Goal: Find specific page/section: Find specific page/section

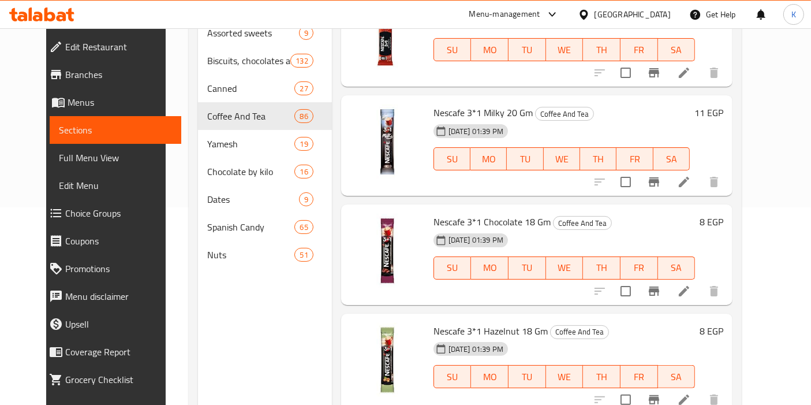
scroll to position [6661, 0]
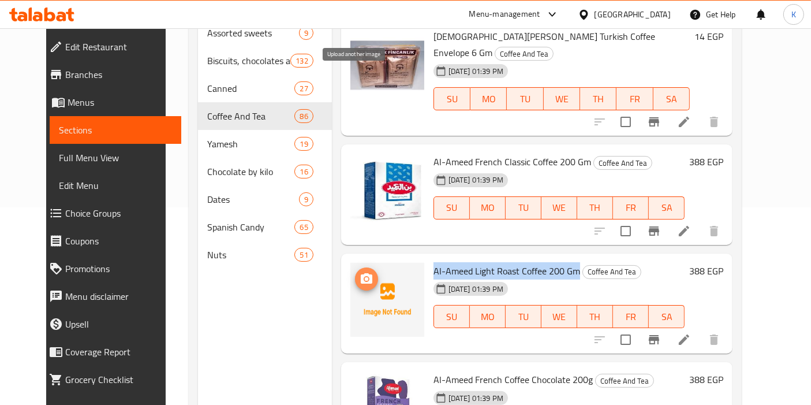
click at [360, 272] on icon "upload picture" at bounding box center [367, 279] width 14 height 14
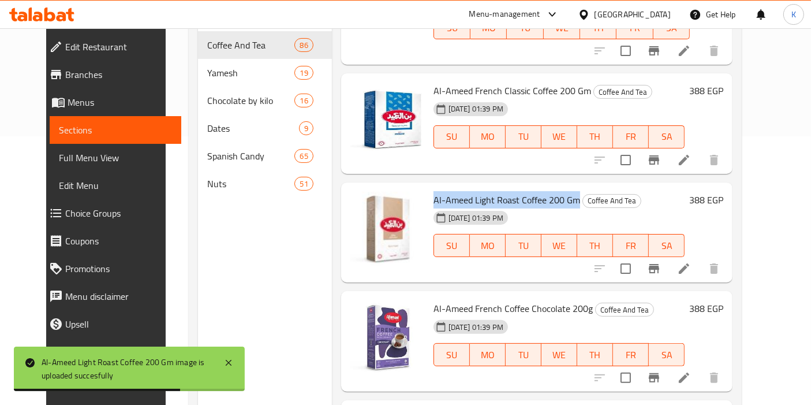
scroll to position [276, 0]
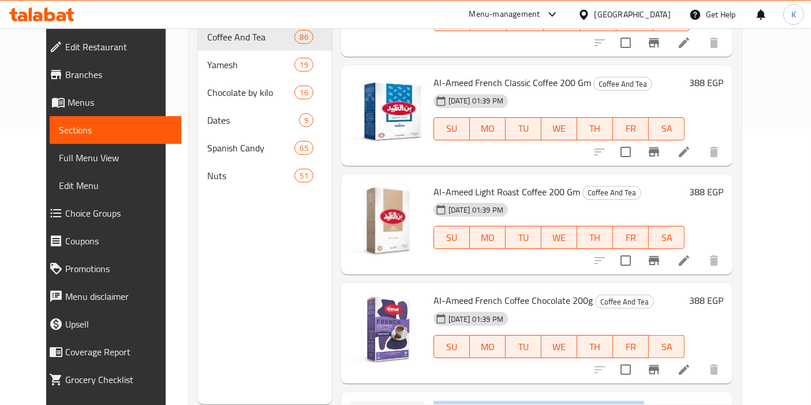
drag, startPoint x: 419, startPoint y: 207, endPoint x: 631, endPoint y: 216, distance: 212.0
copy span "Al-Ameed Light Roast Coffee with Cardamom 200 Gm"
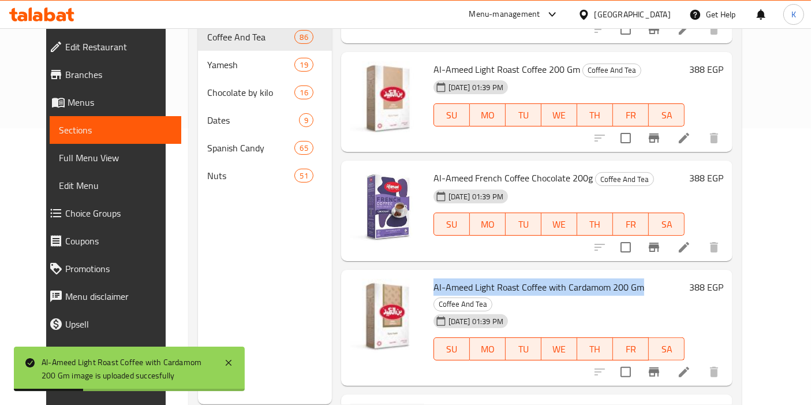
scroll to position [6790, 0]
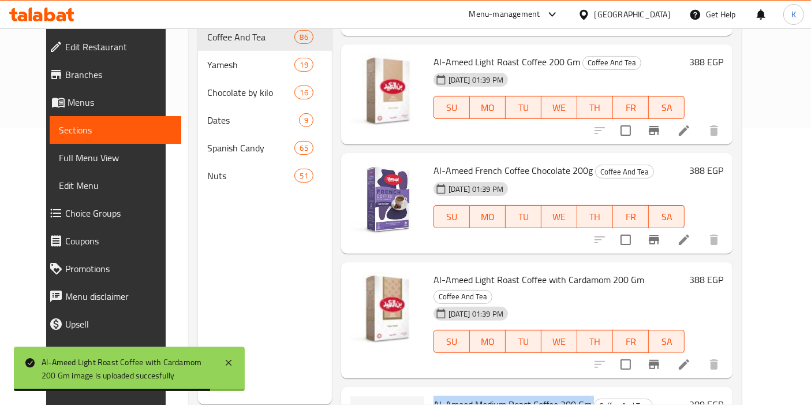
drag, startPoint x: 422, startPoint y: 189, endPoint x: 580, endPoint y: 190, distance: 158.2
click at [580, 396] on h6 "Al-Ameed Medium Roast Coffee 200 Gm Coffee And Tea" at bounding box center [558, 404] width 251 height 16
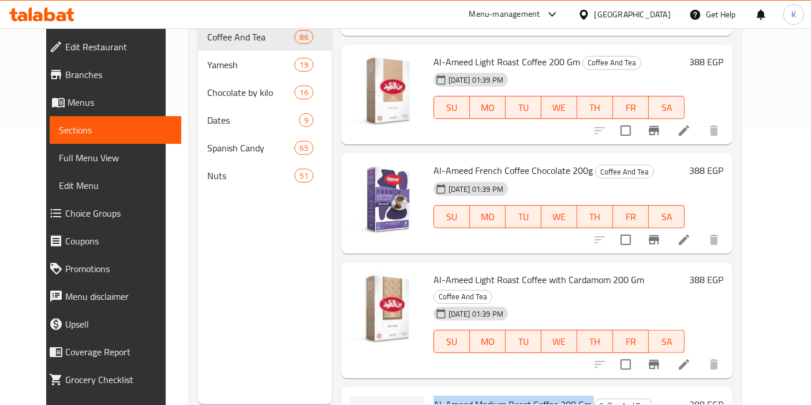
copy h6 "Al-Ameed Medium Roast Coffee 200 Gm"
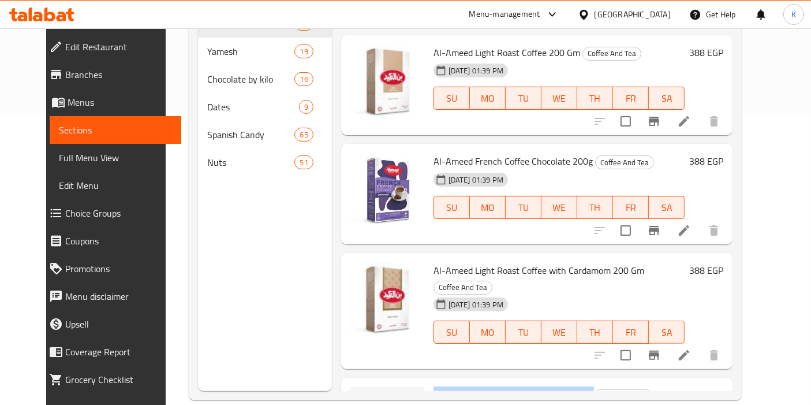
scroll to position [6763, 0]
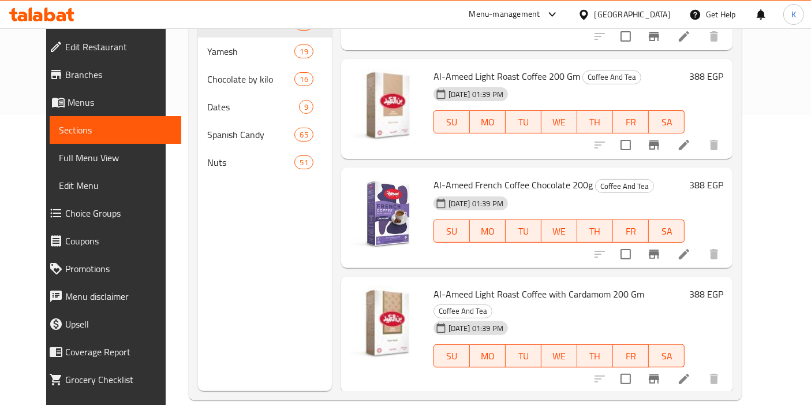
copy h6 "Al-Ameed Medium Roast Coffee 200 Gm"
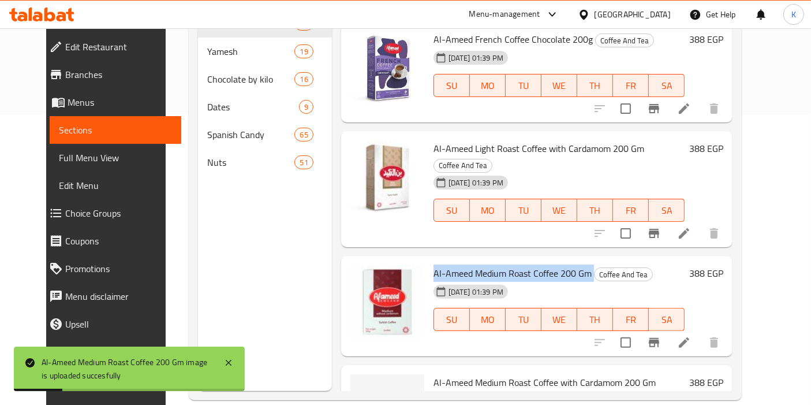
scroll to position [6916, 0]
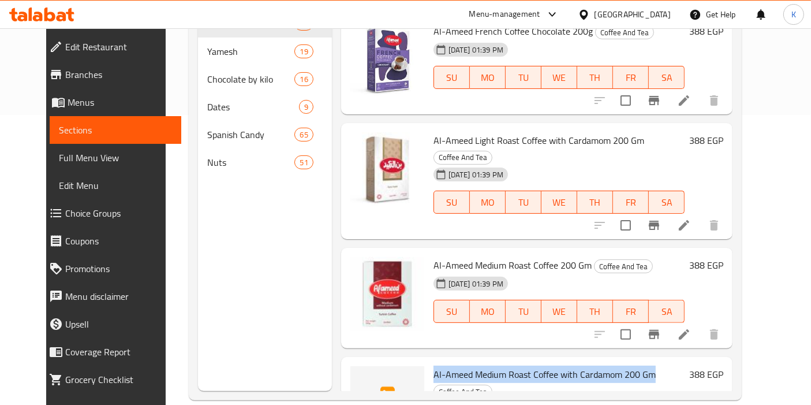
drag, startPoint x: 420, startPoint y: 157, endPoint x: 642, endPoint y: 167, distance: 221.9
copy span "Al-Ameed Medium Roast Coffee with Cardamom 200 Gm"
click at [361, 376] on icon "upload picture" at bounding box center [367, 381] width 12 height 10
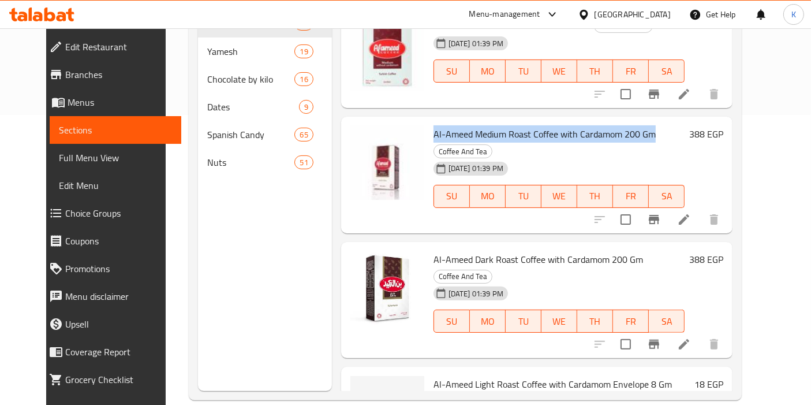
scroll to position [7188, 0]
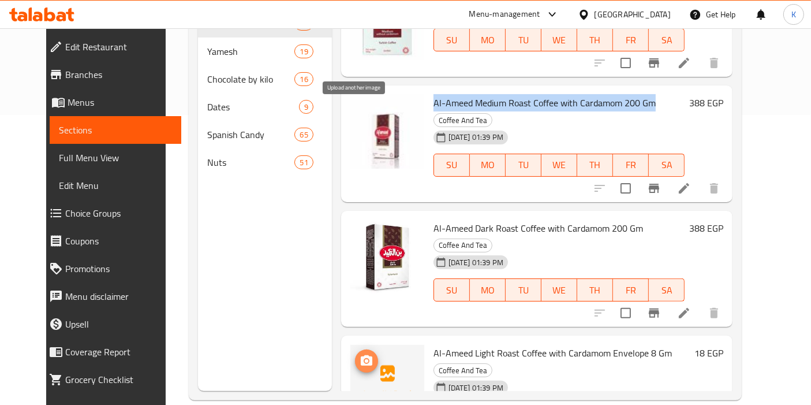
click at [361, 355] on icon "upload picture" at bounding box center [367, 360] width 12 height 10
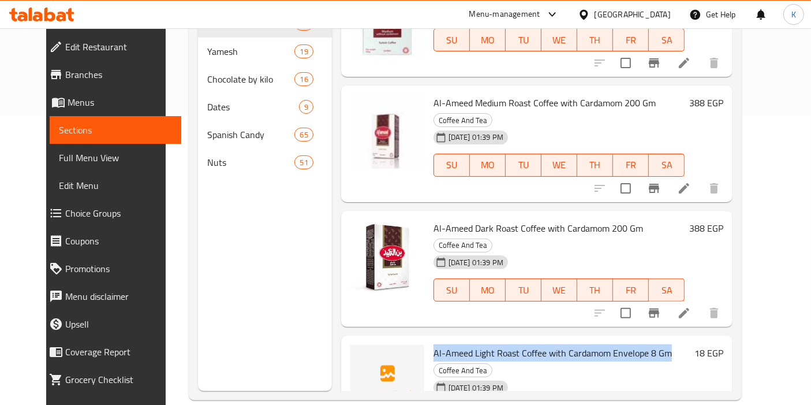
drag, startPoint x: 422, startPoint y: 105, endPoint x: 654, endPoint y: 103, distance: 232.1
click at [654, 344] on span "Al-Ameed Light Roast Coffee with Cardamom Envelope 8 Gm" at bounding box center [552, 352] width 238 height 17
copy span "Al-Ameed Light Roast Coffee with Cardamom Envelope 8 Gm"
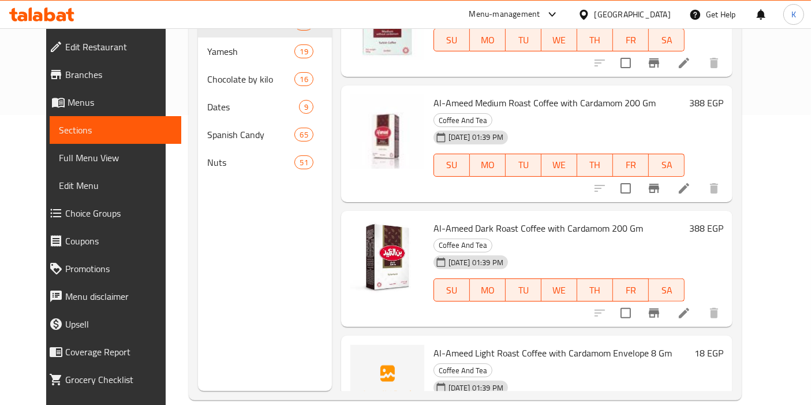
drag, startPoint x: 421, startPoint y: 214, endPoint x: 594, endPoint y: 215, distance: 172.6
copy span "Al-Ameed Light Roast Coffee Envelope 8 Gm"
drag, startPoint x: 421, startPoint y: 324, endPoint x: 606, endPoint y: 328, distance: 184.8
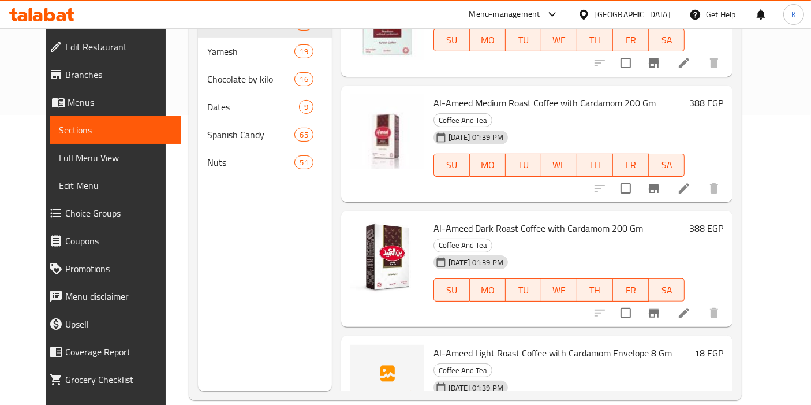
copy span "Al-Ameed Medium Roast Coffee Envelope 8 Gm"
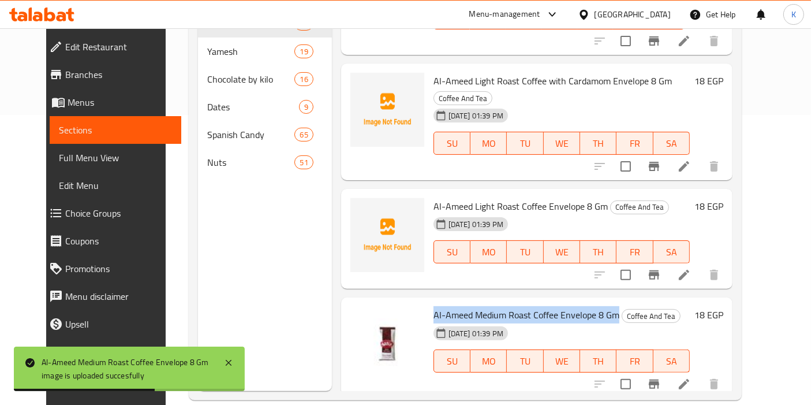
scroll to position [7476, 0]
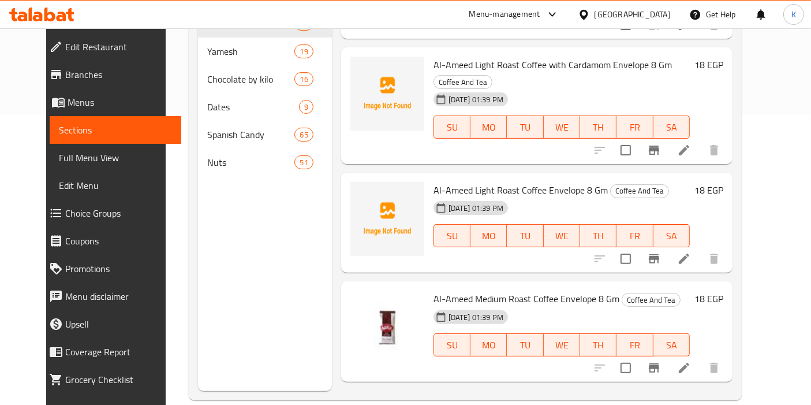
drag, startPoint x: 417, startPoint y: 143, endPoint x: 671, endPoint y: 145, distance: 254.0
copy span "Al-Ameed Medium Roast Coffee with Cardamom Envelope 8 Gm"
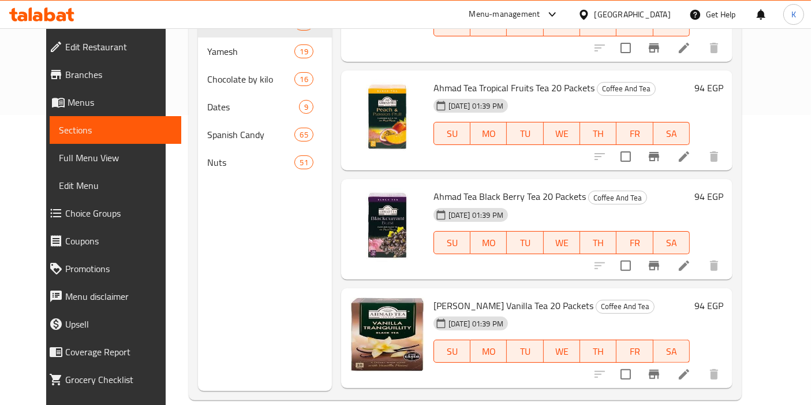
scroll to position [7967, 0]
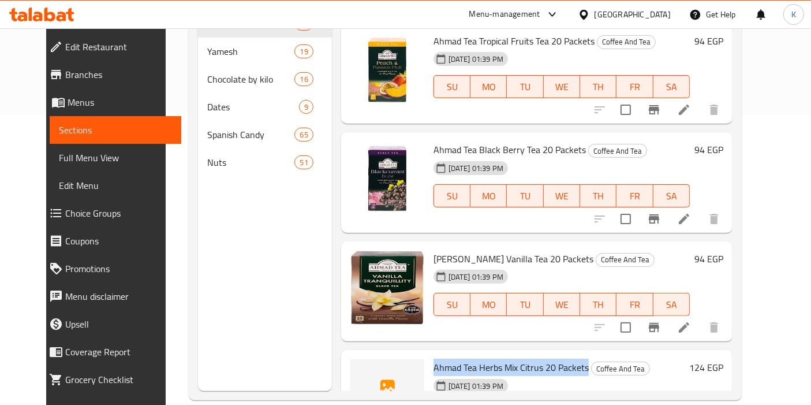
drag, startPoint x: 420, startPoint y: 98, endPoint x: 575, endPoint y: 107, distance: 155.5
click at [575, 354] on div "Ahmad Tea Herbs Mix Citrus 20 Packets Coffee And Tea [DATE] 01:39 PM SU MO TU W…" at bounding box center [559, 399] width 260 height 91
copy span "Ahmad Tea Herbs Mix Citrus 20 Packets"
click at [361, 368] on icon "upload picture" at bounding box center [367, 375] width 14 height 14
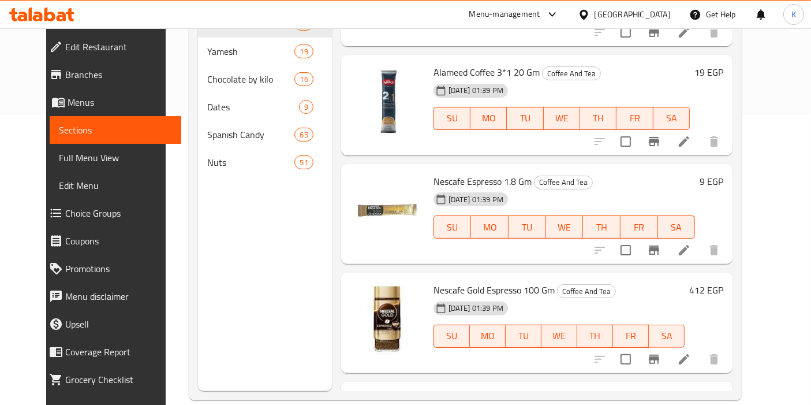
scroll to position [0, 0]
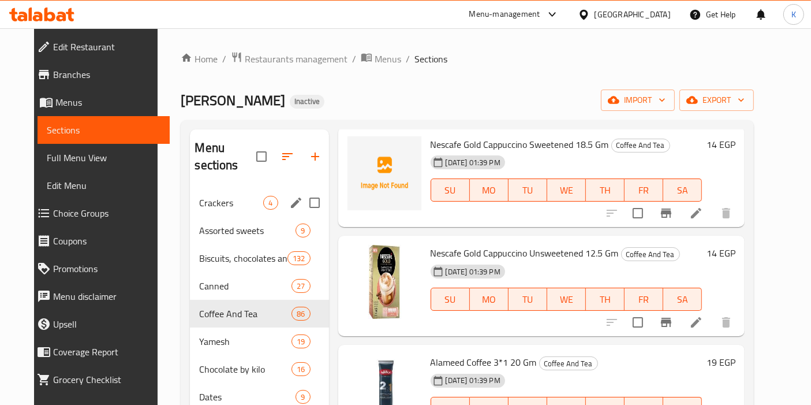
click at [220, 194] on div "Crackers 4" at bounding box center [259, 203] width 139 height 28
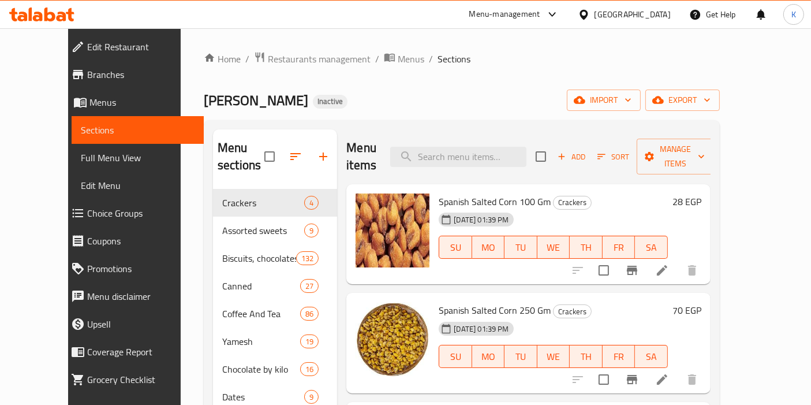
scroll to position [94, 0]
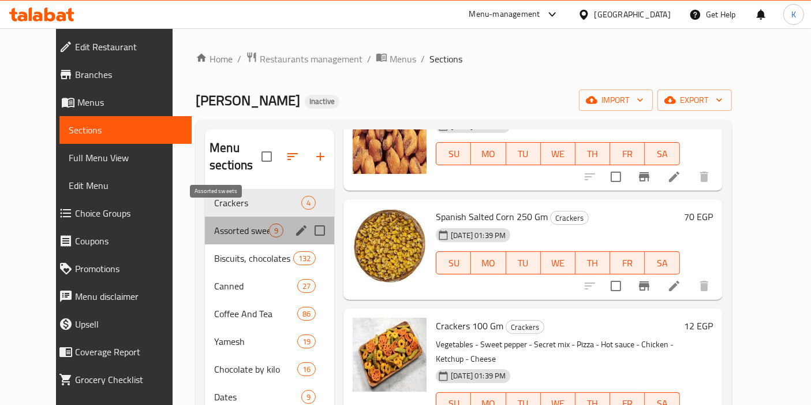
click at [248, 223] on span "Assorted sweets" at bounding box center [241, 230] width 55 height 14
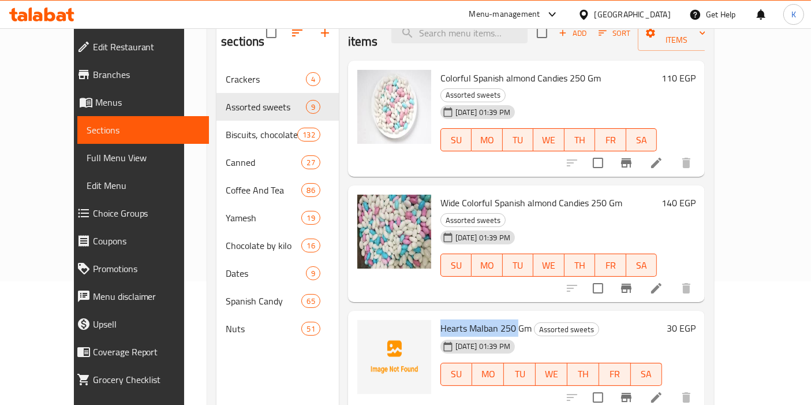
drag, startPoint x: 423, startPoint y: 281, endPoint x: 499, endPoint y: 279, distance: 76.2
click at [499, 319] on span "Hearts Malban 250 Gm" at bounding box center [485, 327] width 91 height 17
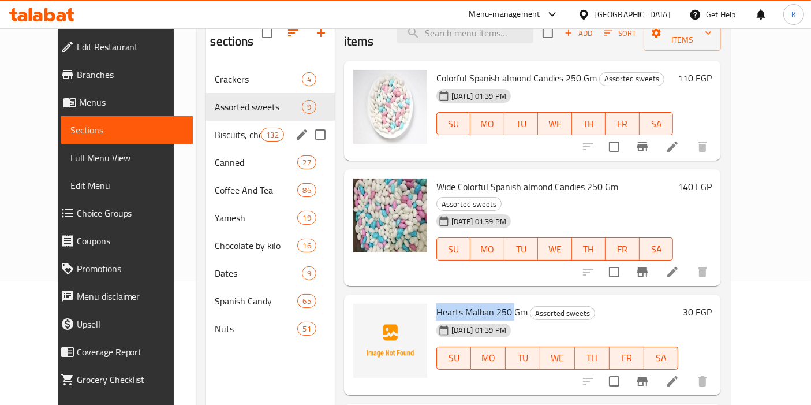
click at [229, 125] on div "Biscuits, chocolates and snacks 132" at bounding box center [270, 135] width 129 height 28
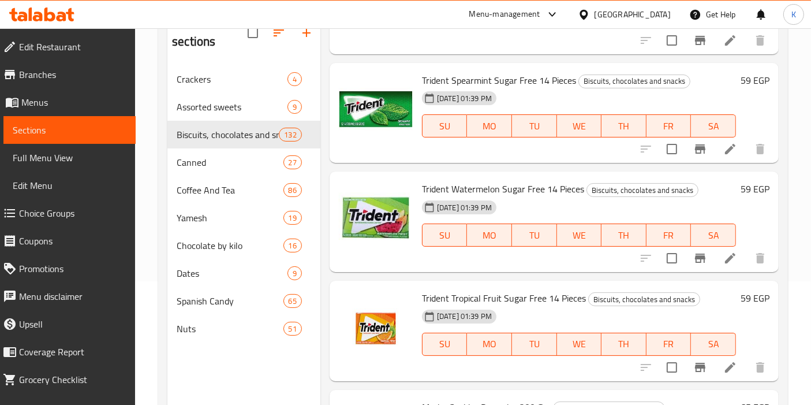
scroll to position [5242, 0]
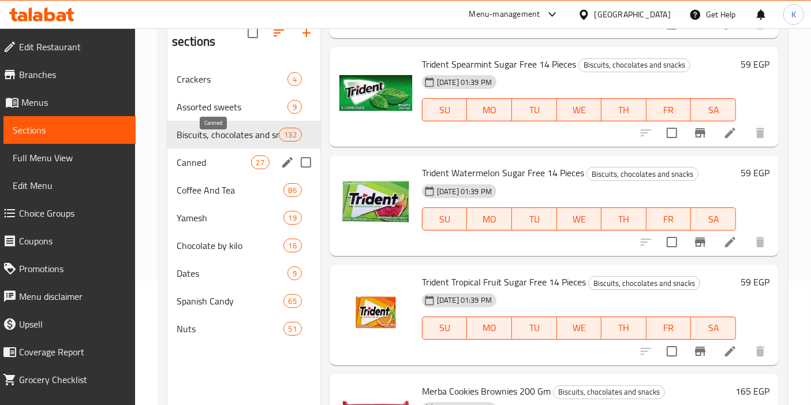
click at [226, 155] on span "Canned" at bounding box center [214, 162] width 74 height 14
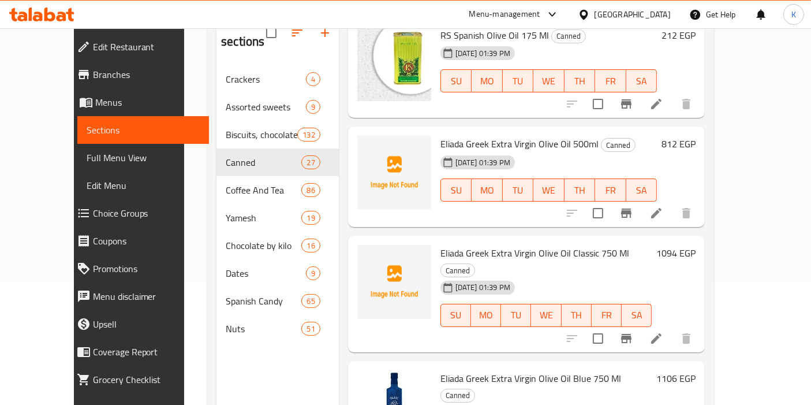
scroll to position [1121, 0]
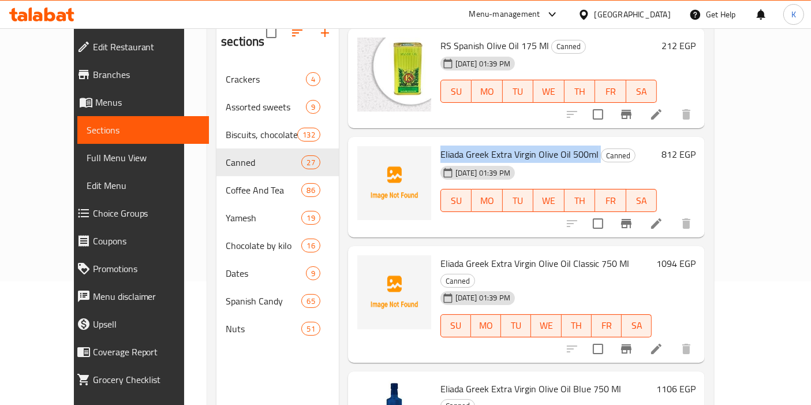
drag, startPoint x: 422, startPoint y: 135, endPoint x: 578, endPoint y: 141, distance: 156.6
click at [578, 146] on h6 "Eliada Greek Extra Virgin Olive Oil 500ml Canned" at bounding box center [548, 154] width 217 height 16
click at [367, 155] on icon "upload picture" at bounding box center [374, 162] width 14 height 14
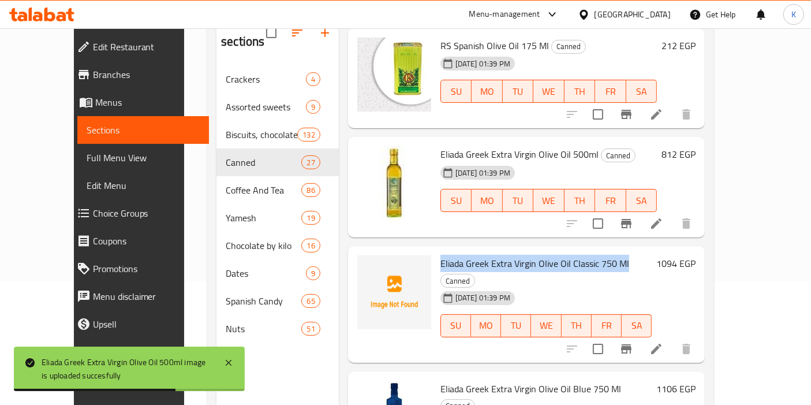
drag, startPoint x: 421, startPoint y: 245, endPoint x: 607, endPoint y: 238, distance: 186.0
click at [607, 251] on div "Eliada Greek Extra Virgin Olive Oil Classic 750 Ml Canned [DATE] 01:39 PM SU MO…" at bounding box center [546, 304] width 221 height 107
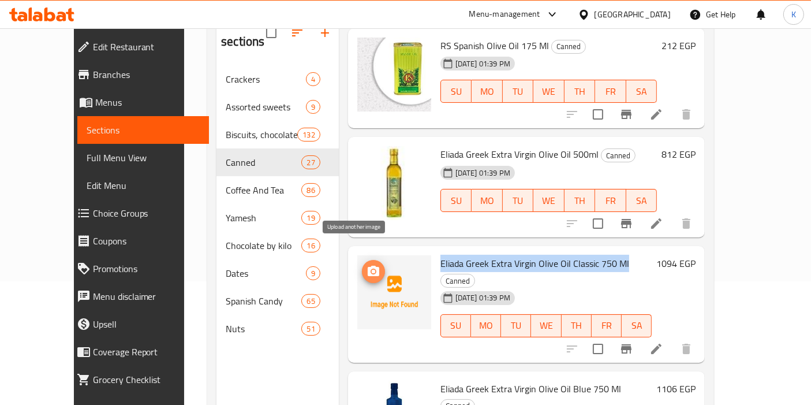
click at [372, 270] on circle "upload picture" at bounding box center [373, 271] width 3 height 3
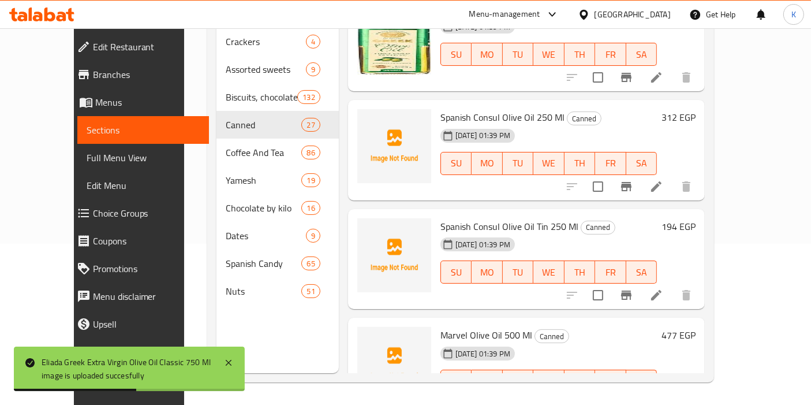
scroll to position [2043, 0]
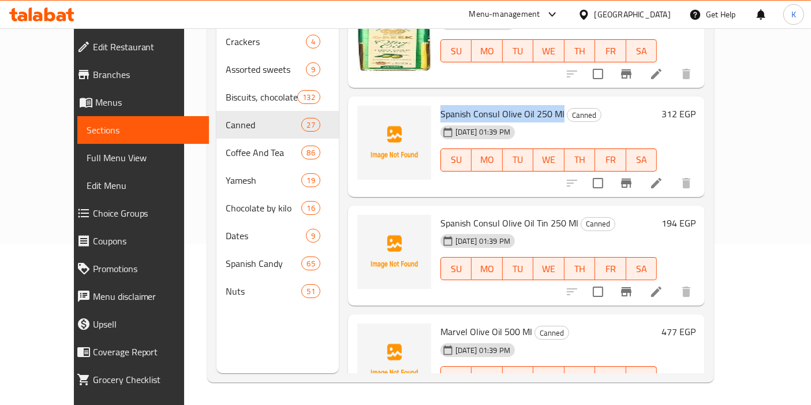
drag, startPoint x: 421, startPoint y: 48, endPoint x: 543, endPoint y: 51, distance: 121.2
click at [543, 105] on span "Spanish Consul Olive Oil 250 Ml" at bounding box center [502, 113] width 124 height 17
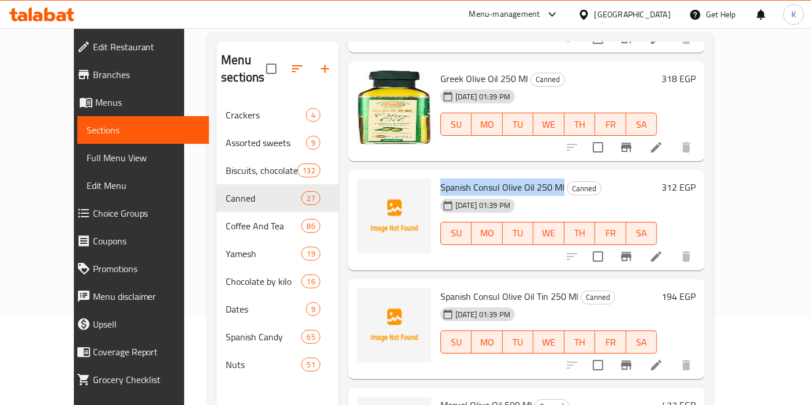
scroll to position [82, 0]
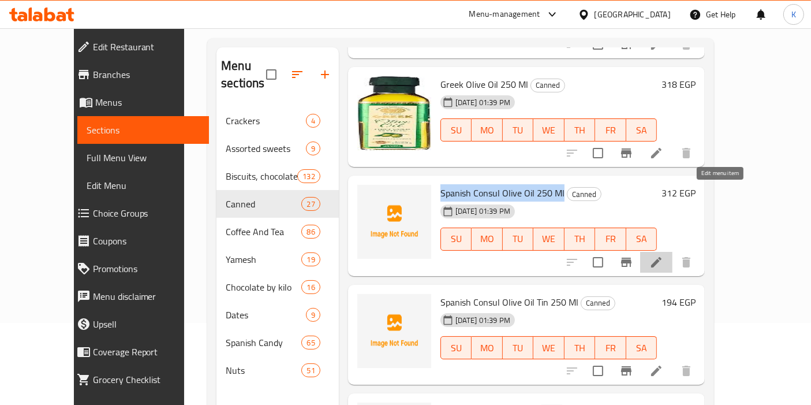
click at [661, 257] on icon at bounding box center [656, 262] width 10 height 10
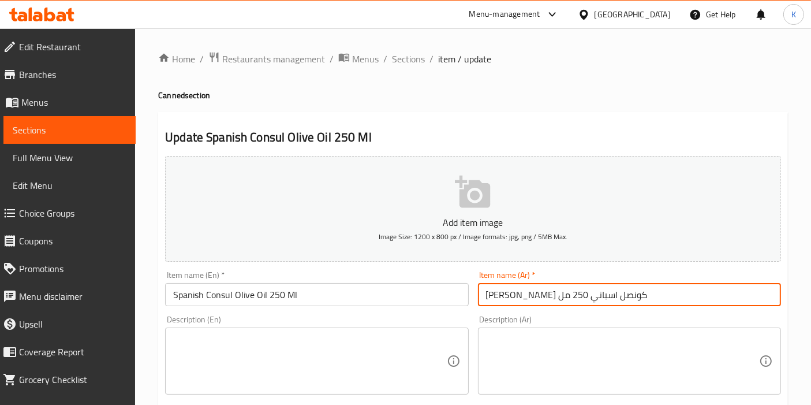
drag, startPoint x: 633, startPoint y: 299, endPoint x: 483, endPoint y: 297, distance: 150.1
click at [483, 297] on input "[PERSON_NAME] كونصل اسباني 250 مل" at bounding box center [629, 294] width 303 height 23
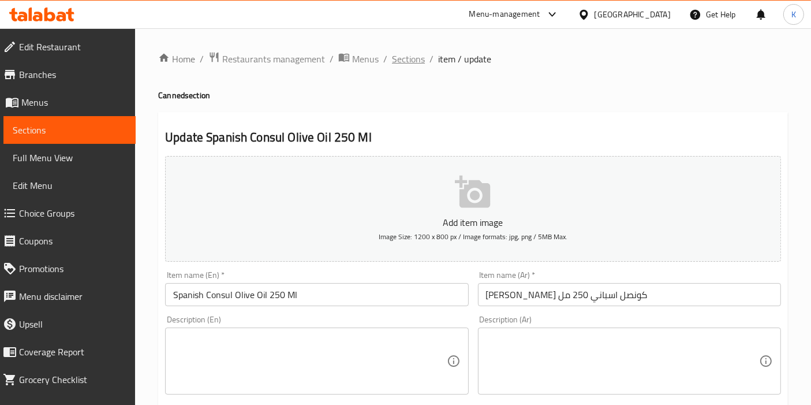
click at [416, 58] on span "Sections" at bounding box center [408, 59] width 33 height 14
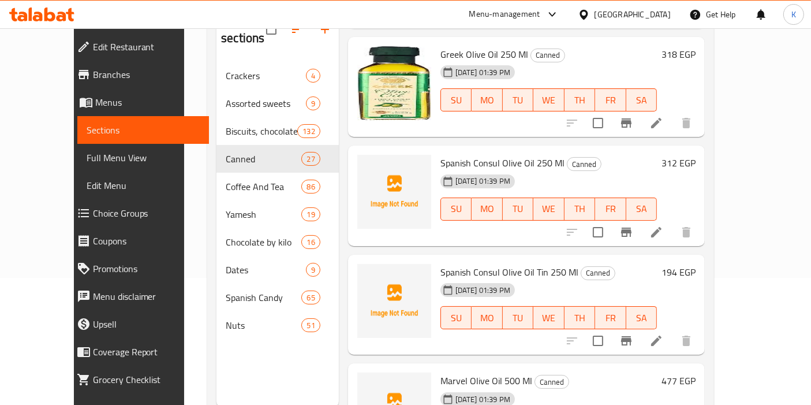
scroll to position [2061, 0]
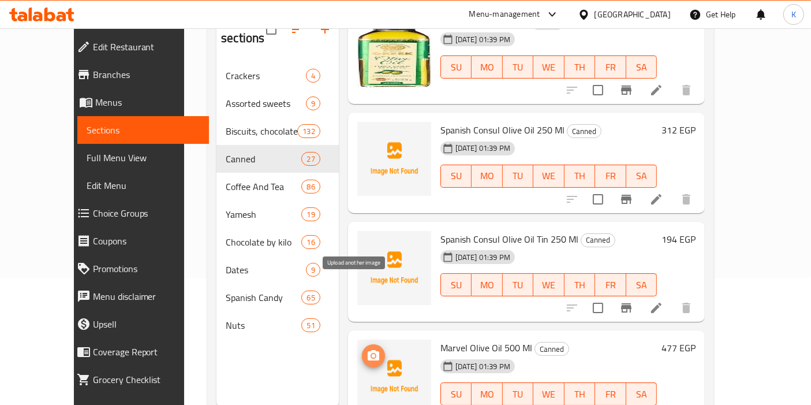
click at [368, 350] on icon "upload picture" at bounding box center [374, 355] width 12 height 10
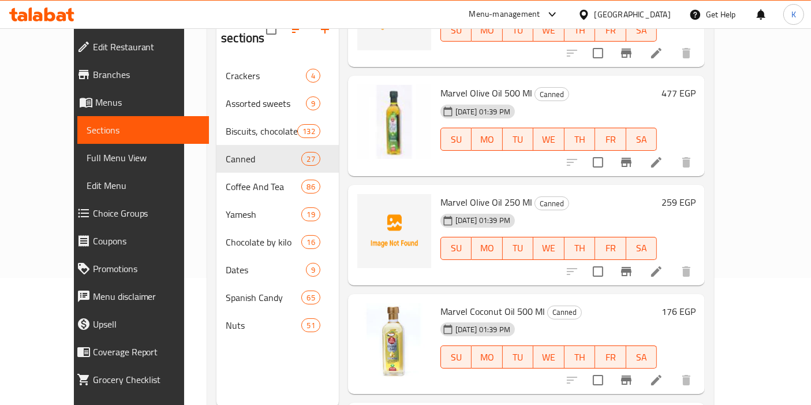
scroll to position [2336, 0]
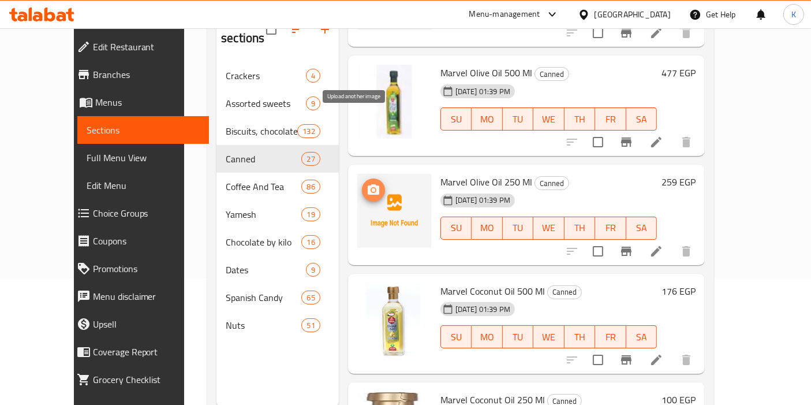
click at [368, 184] on icon "upload picture" at bounding box center [374, 189] width 12 height 10
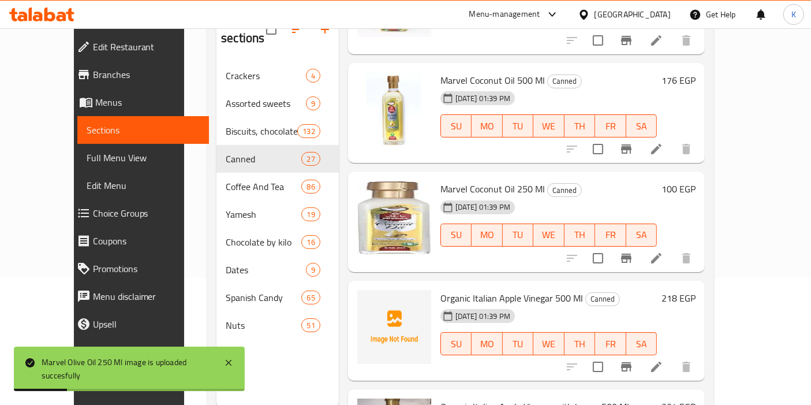
scroll to position [2562, 0]
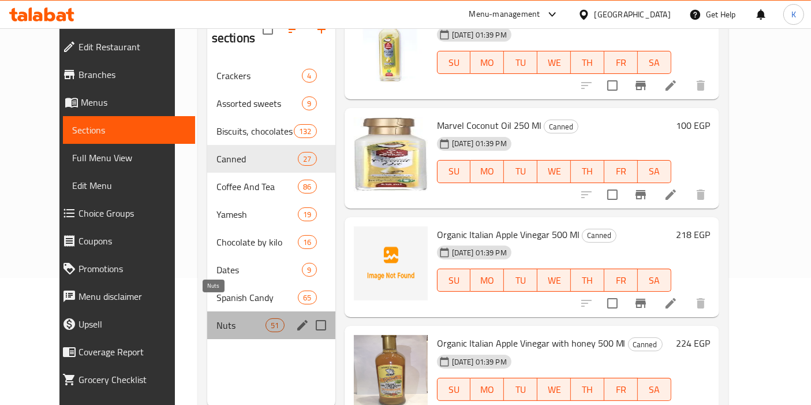
click at [216, 318] on span "Nuts" at bounding box center [240, 325] width 49 height 14
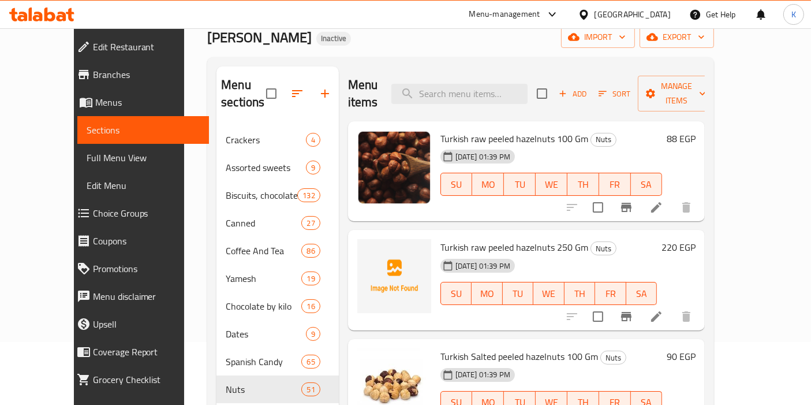
scroll to position [66, 0]
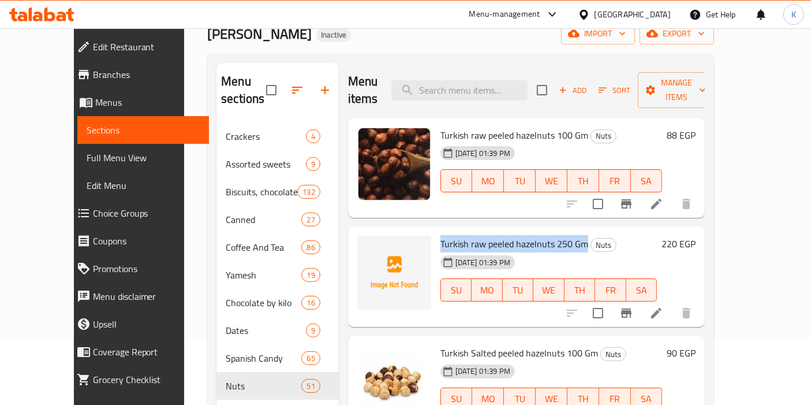
drag, startPoint x: 421, startPoint y: 225, endPoint x: 566, endPoint y: 225, distance: 144.9
click at [566, 235] on span "Turkish raw peeled hazelnuts 250 Gm" at bounding box center [514, 243] width 148 height 17
click at [368, 246] on icon "upload picture" at bounding box center [374, 251] width 12 height 10
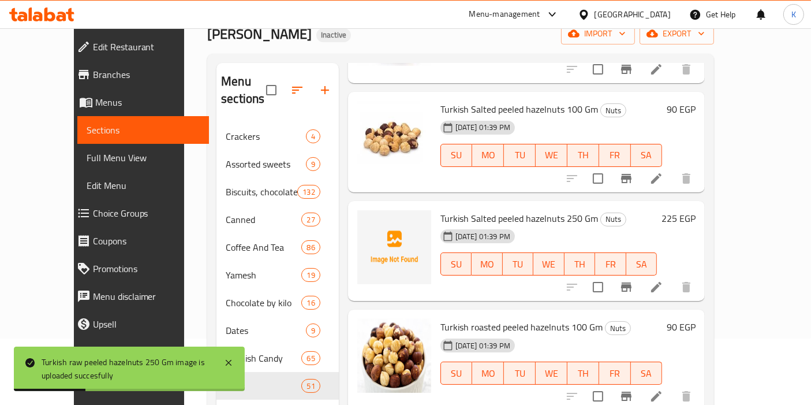
scroll to position [269, 0]
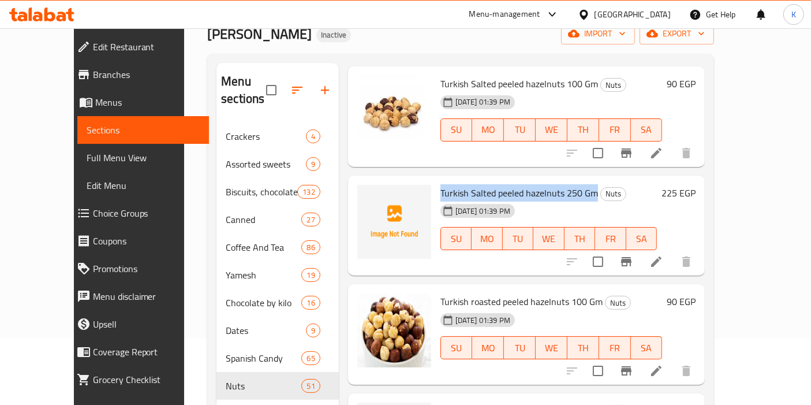
drag, startPoint x: 420, startPoint y: 175, endPoint x: 575, endPoint y: 179, distance: 155.3
click at [575, 180] on div "Turkish Salted peeled hazelnuts 250 Gm Nuts [DATE] 01:39 PM SU MO TU WE TH FR SA" at bounding box center [549, 225] width 226 height 91
click at [367, 194] on icon "upload picture" at bounding box center [374, 201] width 14 height 14
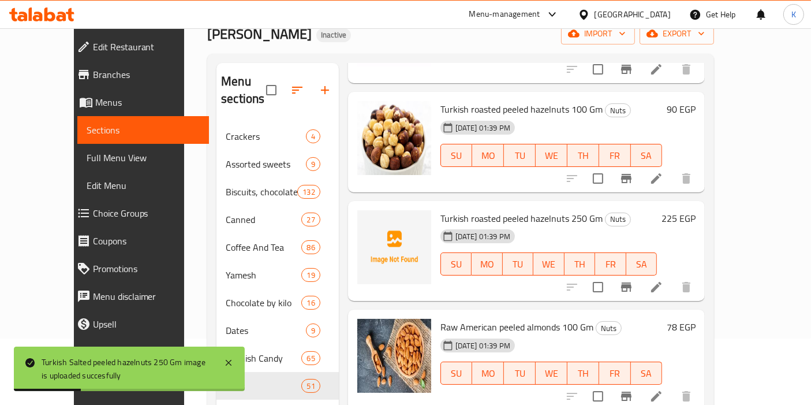
scroll to position [468, 0]
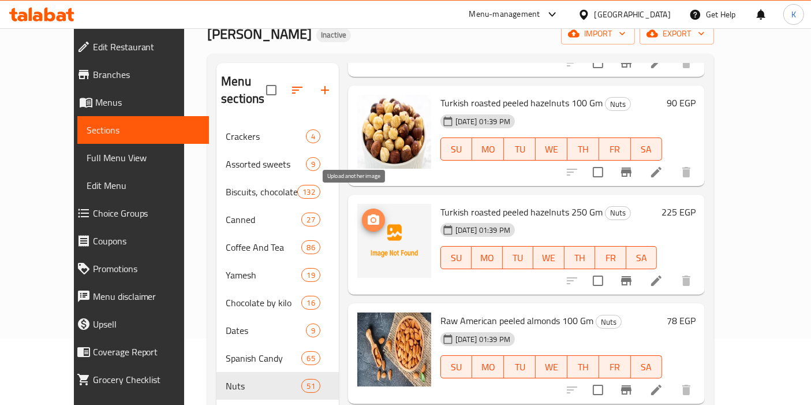
click at [368, 214] on icon "upload picture" at bounding box center [374, 219] width 12 height 10
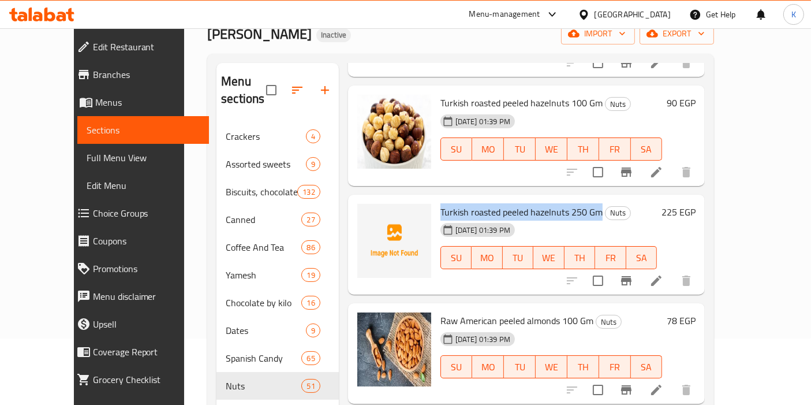
drag, startPoint x: 417, startPoint y: 196, endPoint x: 583, endPoint y: 192, distance: 165.7
click at [583, 199] on div "Turkish roasted peeled hazelnuts 250 Gm Nuts [DATE] 01:39 PM SU MO TU WE TH FR …" at bounding box center [549, 244] width 226 height 91
click at [368, 214] on icon "upload picture" at bounding box center [374, 219] width 12 height 10
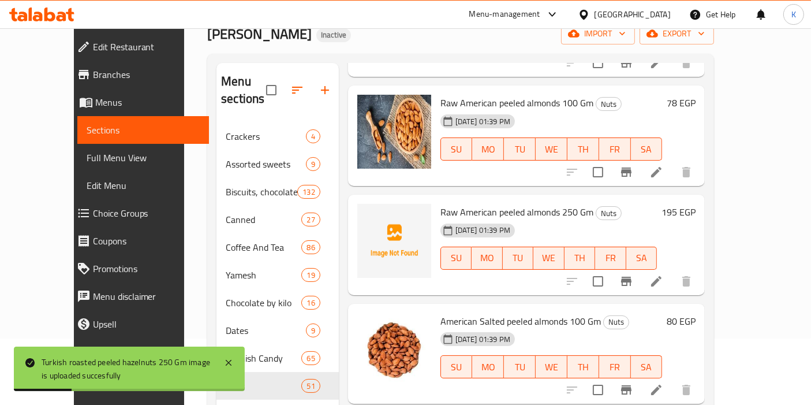
scroll to position [692, 0]
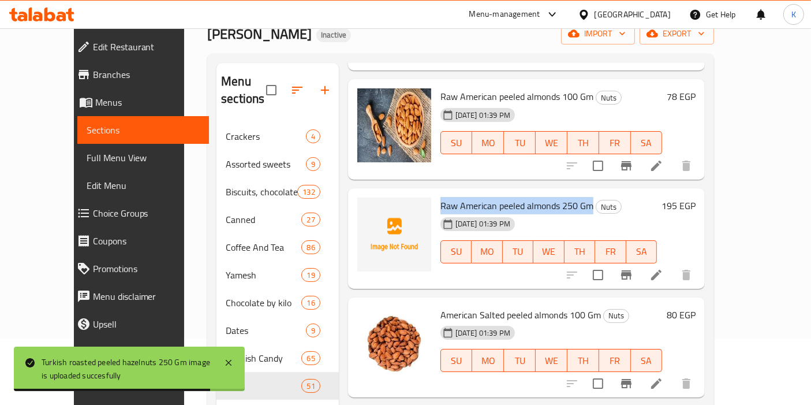
drag, startPoint x: 420, startPoint y: 185, endPoint x: 574, endPoint y: 189, distance: 153.6
click at [574, 193] on div "Raw American peeled almonds 250 Gm Nuts [DATE] 01:39 PM SU MO TU WE TH FR SA" at bounding box center [549, 238] width 226 height 91
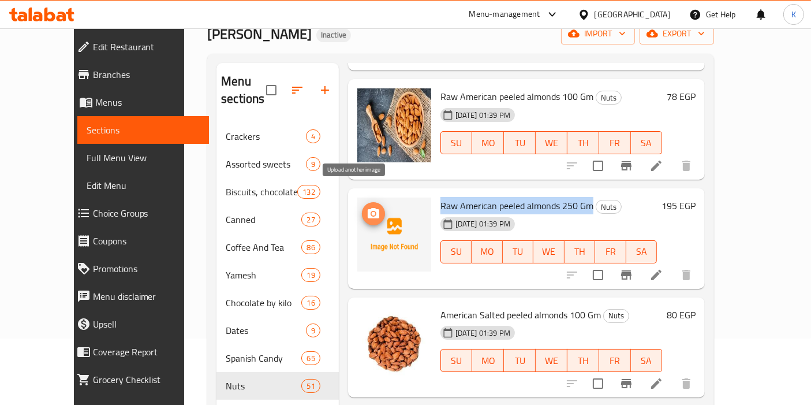
click at [368, 208] on icon "upload picture" at bounding box center [374, 213] width 12 height 10
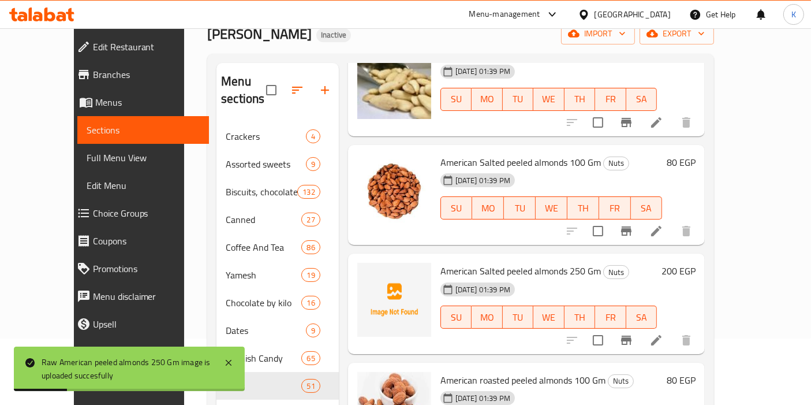
scroll to position [851, 0]
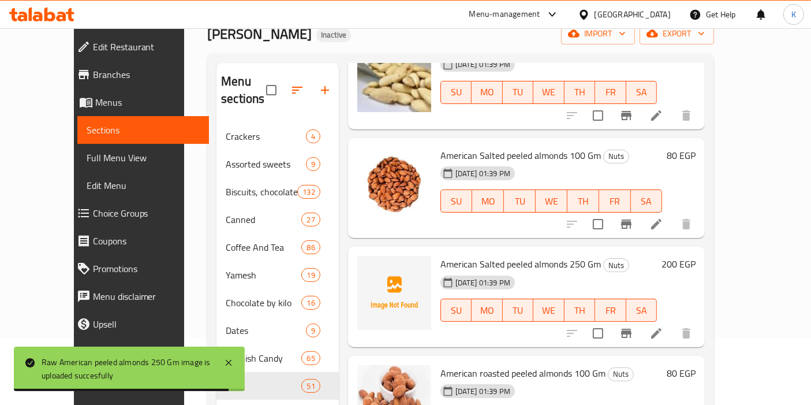
drag, startPoint x: 425, startPoint y: 248, endPoint x: 580, endPoint y: 245, distance: 155.3
click at [580, 255] on span "American Salted peeled almonds 250 Gm" at bounding box center [520, 263] width 160 height 17
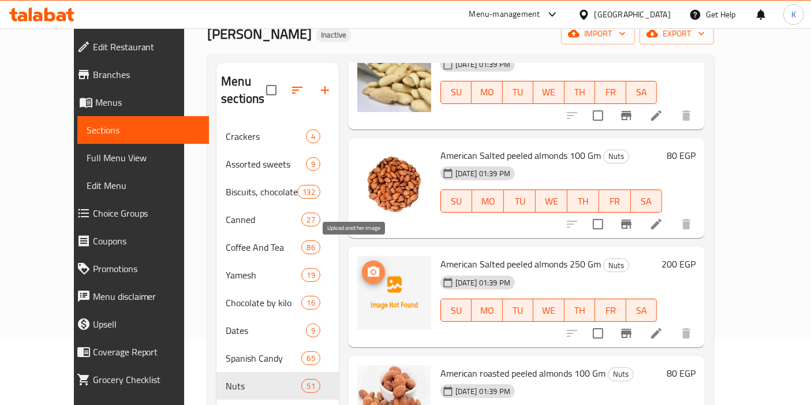
click at [368, 266] on icon "upload picture" at bounding box center [374, 271] width 12 height 10
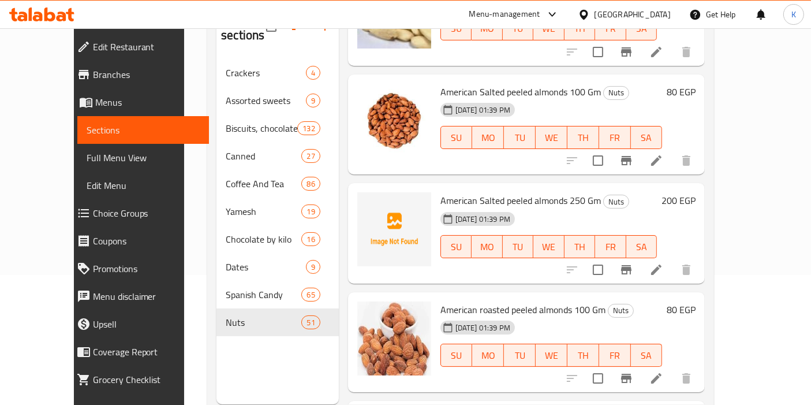
scroll to position [130, 0]
click at [367, 201] on icon "upload picture" at bounding box center [374, 208] width 14 height 14
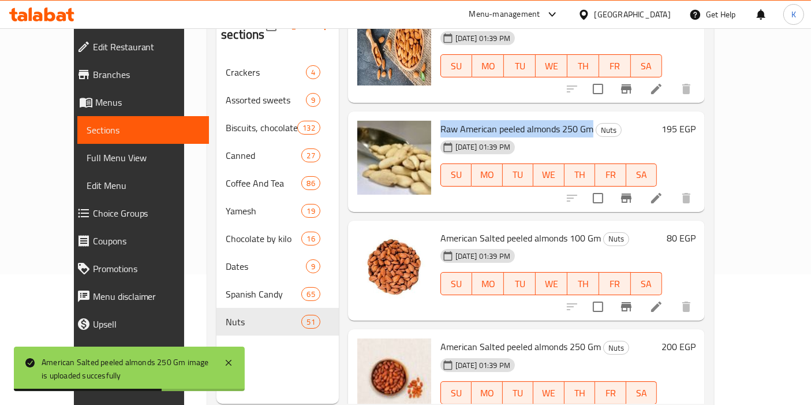
scroll to position [698, 0]
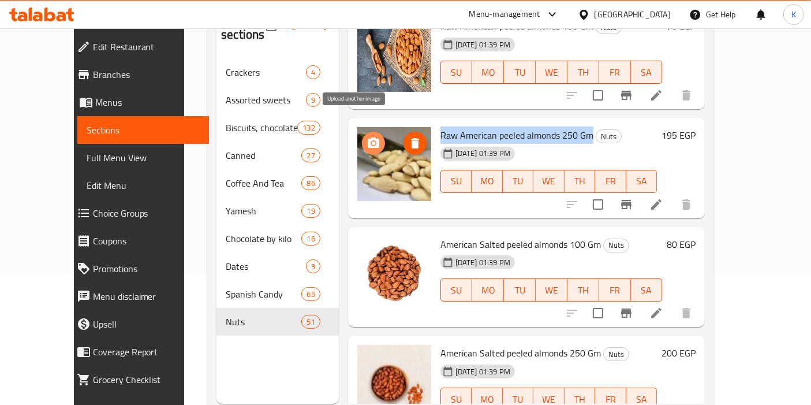
click at [368, 137] on icon "upload picture" at bounding box center [374, 142] width 12 height 10
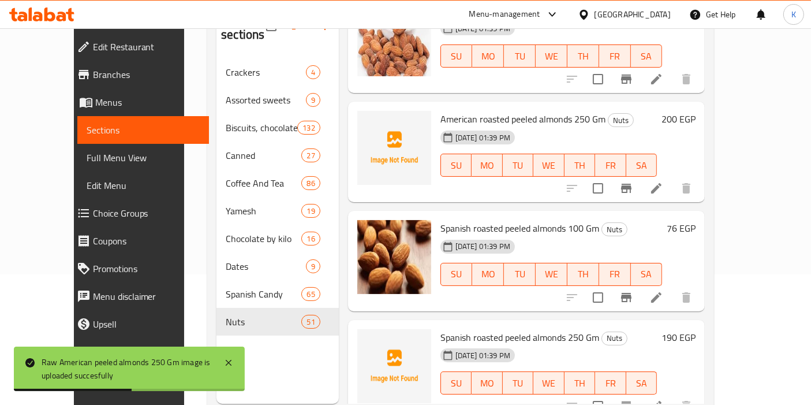
scroll to position [1163, 0]
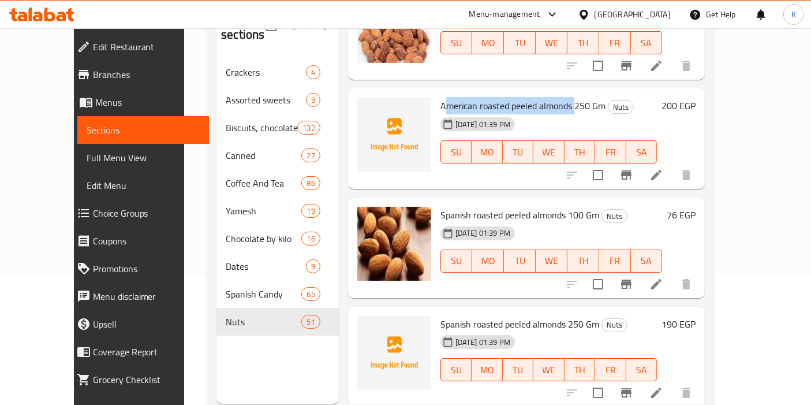
drag, startPoint x: 419, startPoint y: 89, endPoint x: 554, endPoint y: 89, distance: 135.1
click at [554, 93] on div "American roasted peeled almonds 250 Gm Nuts [DATE] 01:39 PM SU MO TU WE TH FR SA" at bounding box center [549, 138] width 226 height 91
click at [367, 107] on icon "upload picture" at bounding box center [374, 114] width 14 height 14
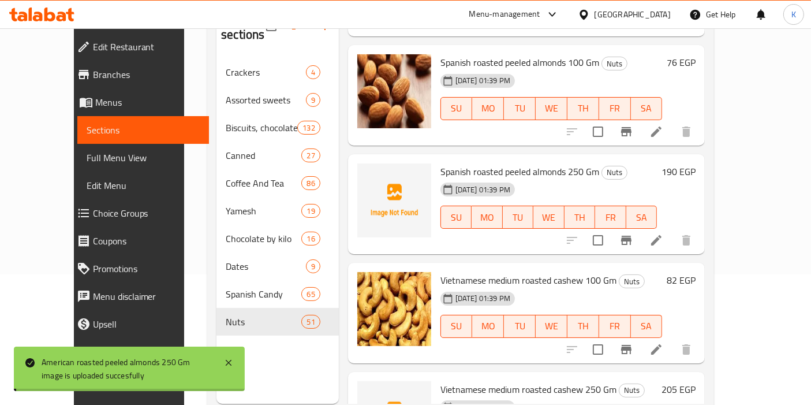
scroll to position [1328, 0]
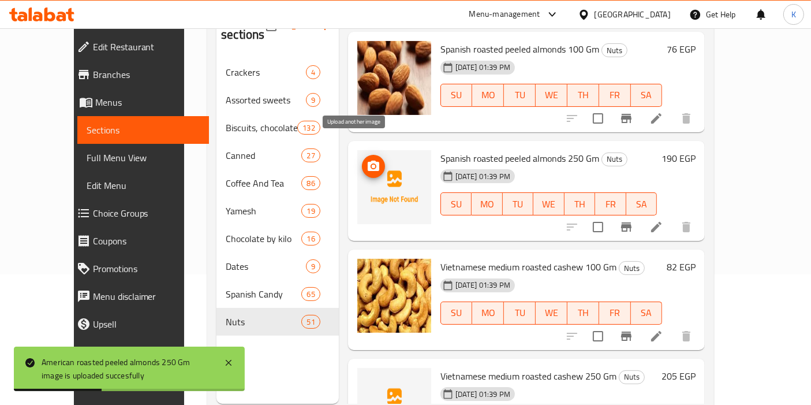
click at [368, 160] on icon "upload picture" at bounding box center [374, 165] width 12 height 10
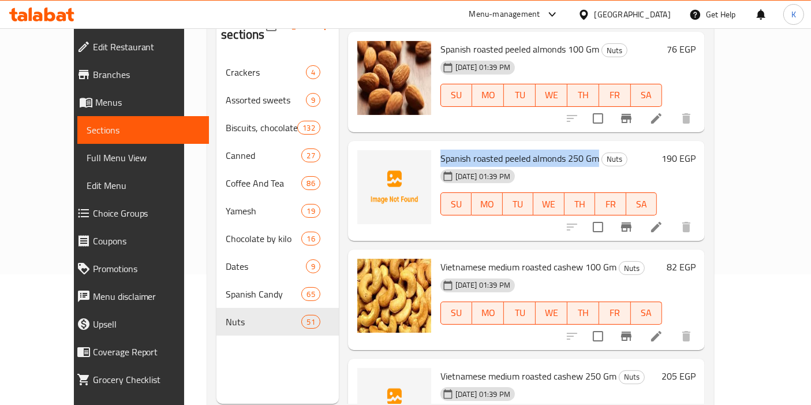
drag, startPoint x: 424, startPoint y: 136, endPoint x: 578, endPoint y: 142, distance: 154.8
click at [578, 150] on span "Spanish roasted peeled almonds 250 Gm" at bounding box center [519, 158] width 159 height 17
click at [368, 160] on icon "upload picture" at bounding box center [374, 165] width 12 height 10
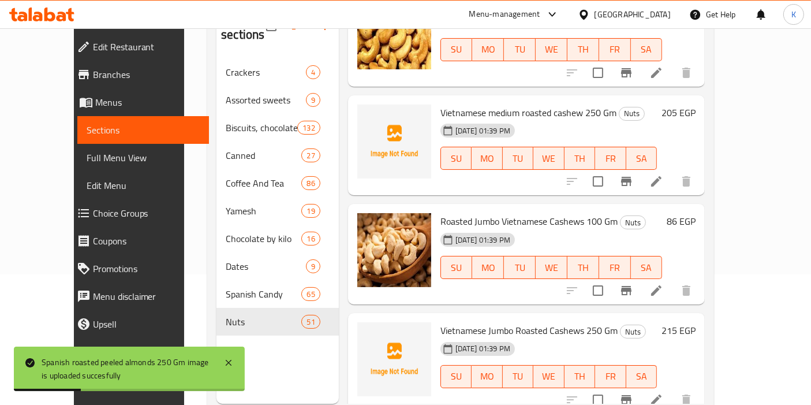
scroll to position [1598, 0]
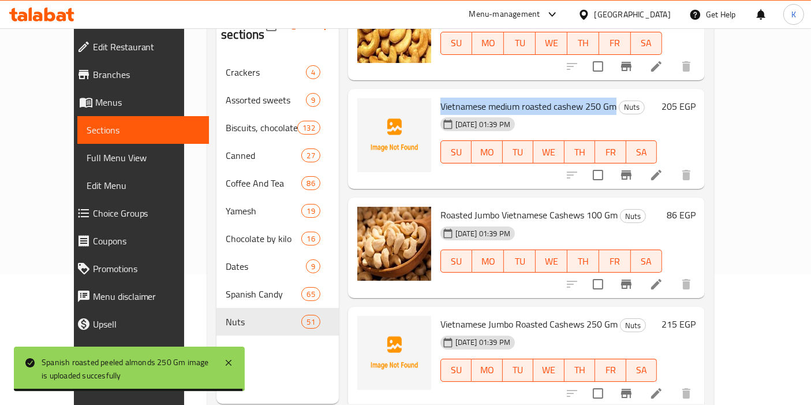
drag, startPoint x: 422, startPoint y: 84, endPoint x: 596, endPoint y: 87, distance: 173.8
click at [596, 98] on span "Vietnamese medium roasted cashew 250 Gm" at bounding box center [528, 106] width 176 height 17
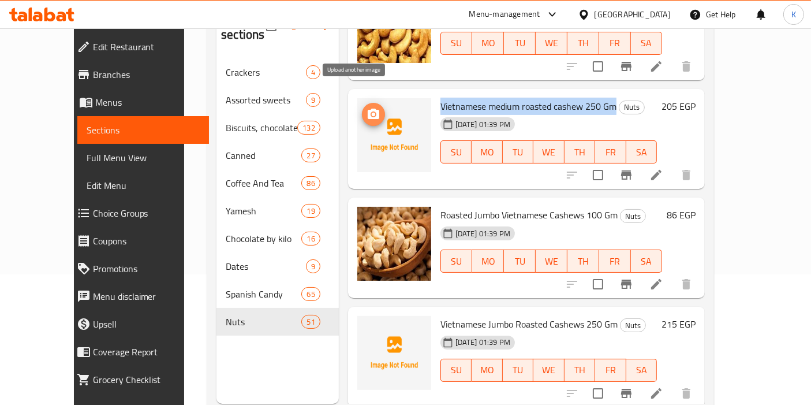
click at [368, 109] on icon "upload picture" at bounding box center [374, 114] width 12 height 10
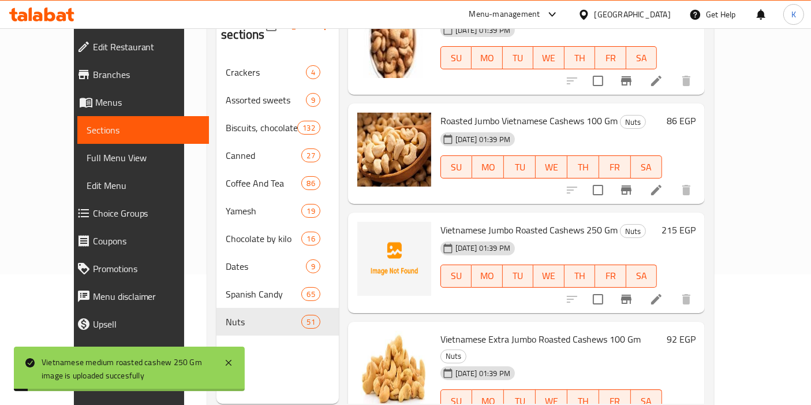
scroll to position [1724, 0]
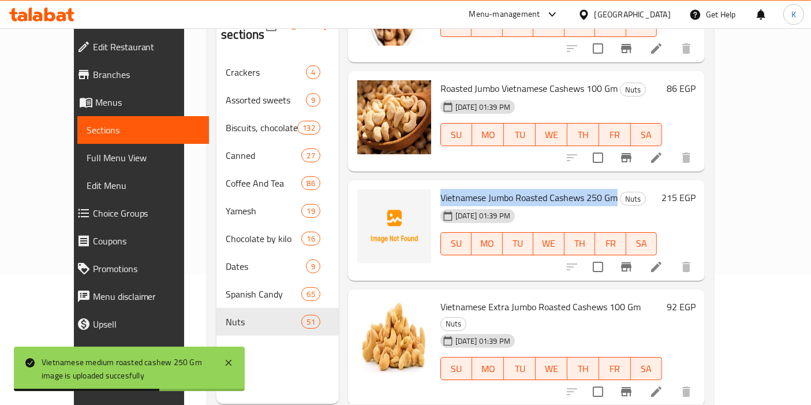
drag, startPoint x: 421, startPoint y: 180, endPoint x: 598, endPoint y: 182, distance: 176.6
click at [598, 189] on span "Vietnamese Jumbo Roasted Cashews 250 Gm" at bounding box center [528, 197] width 177 height 17
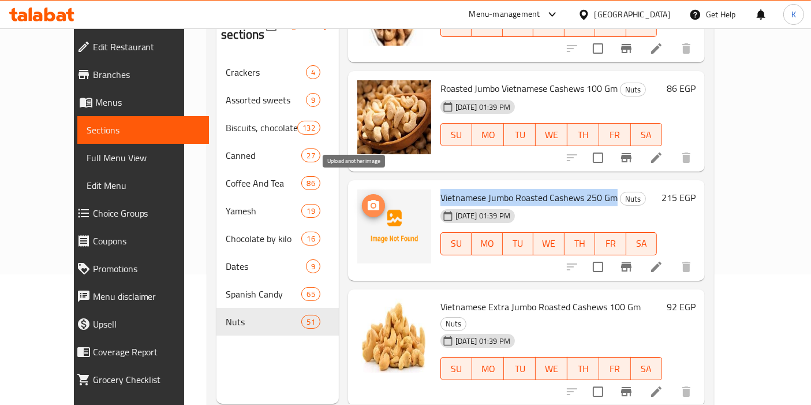
click at [367, 199] on icon "upload picture" at bounding box center [374, 206] width 14 height 14
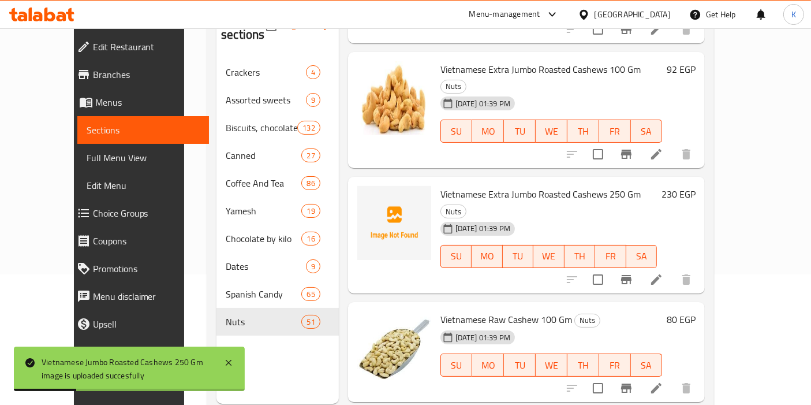
scroll to position [2027, 0]
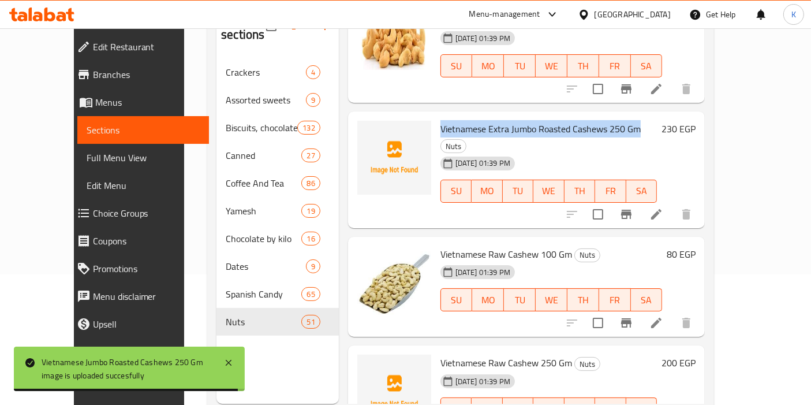
drag, startPoint x: 422, startPoint y: 94, endPoint x: 619, endPoint y: 99, distance: 196.9
click at [619, 120] on span "Vietnamese Extra Jumbo Roasted Cashews 250 Gm" at bounding box center [540, 128] width 200 height 17
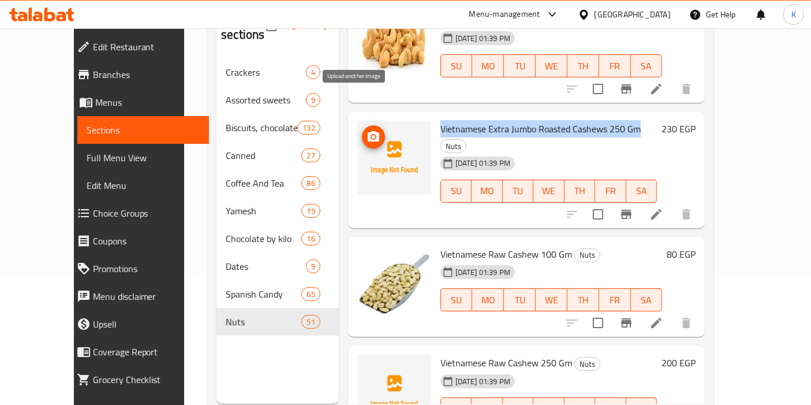
click at [362, 125] on button "upload picture" at bounding box center [373, 136] width 23 height 23
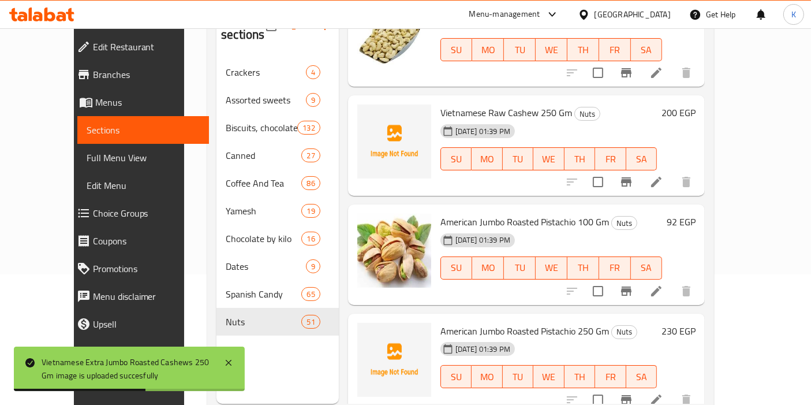
scroll to position [2270, 0]
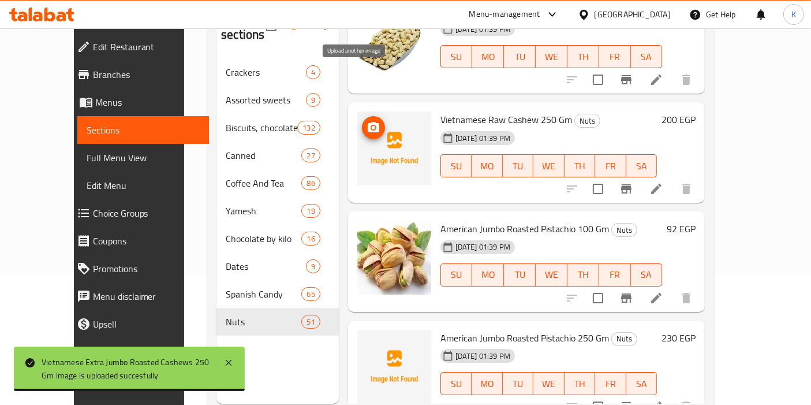
click at [367, 121] on icon "upload picture" at bounding box center [374, 128] width 14 height 14
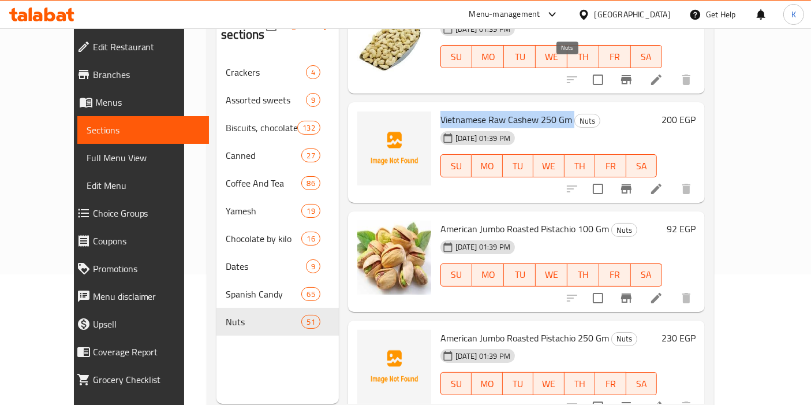
drag, startPoint x: 422, startPoint y: 69, endPoint x: 556, endPoint y: 71, distance: 134.5
click at [556, 111] on h6 "Vietnamese Raw Cashew 250 Gm Nuts" at bounding box center [548, 119] width 217 height 16
click at [368, 122] on icon "upload picture" at bounding box center [374, 127] width 12 height 10
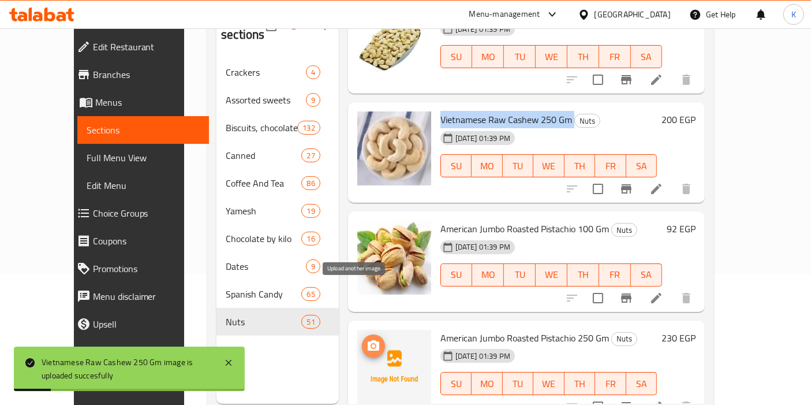
click at [367, 339] on icon "upload picture" at bounding box center [374, 346] width 14 height 14
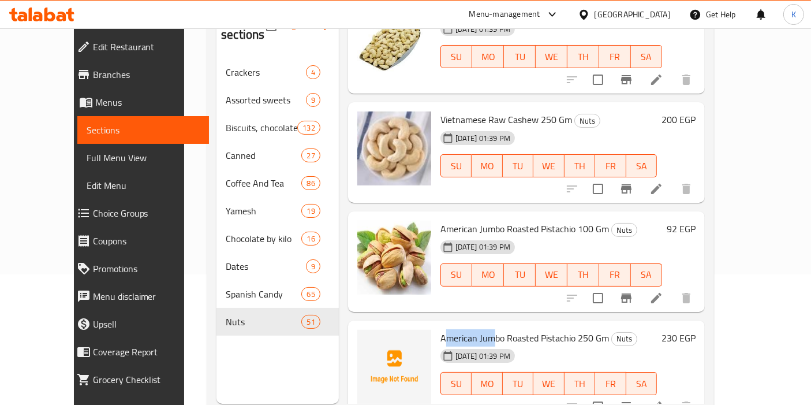
drag, startPoint x: 427, startPoint y: 285, endPoint x: 477, endPoint y: 284, distance: 49.6
click at [477, 329] on span "American Jumbo Roasted Pistachio 250 Gm" at bounding box center [524, 337] width 169 height 17
drag, startPoint x: 420, startPoint y: 284, endPoint x: 593, endPoint y: 281, distance: 172.6
click at [593, 325] on div "American Jumbo Roasted Pistachio 250 Gm Nuts [DATE] 01:39 PM SU MO TU WE TH FR …" at bounding box center [549, 370] width 226 height 91
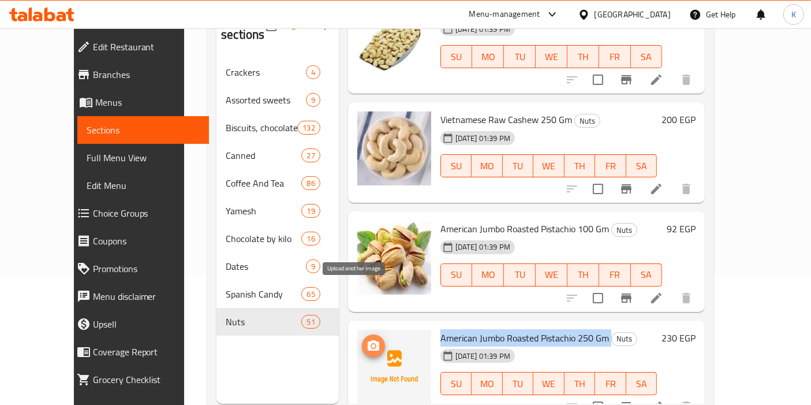
click at [367, 339] on icon "upload picture" at bounding box center [374, 346] width 14 height 14
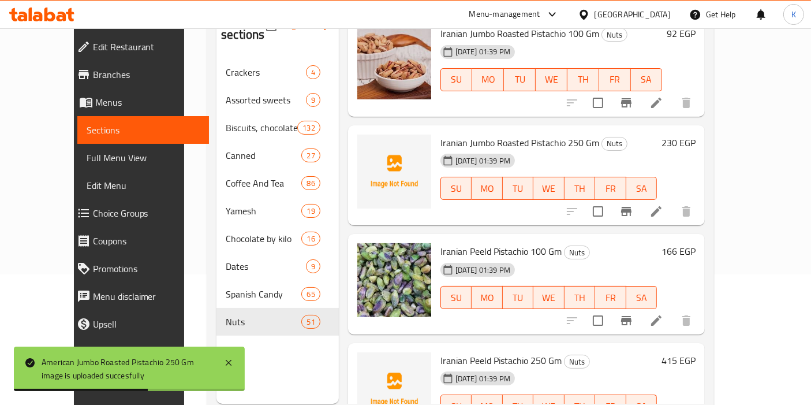
scroll to position [2702, 0]
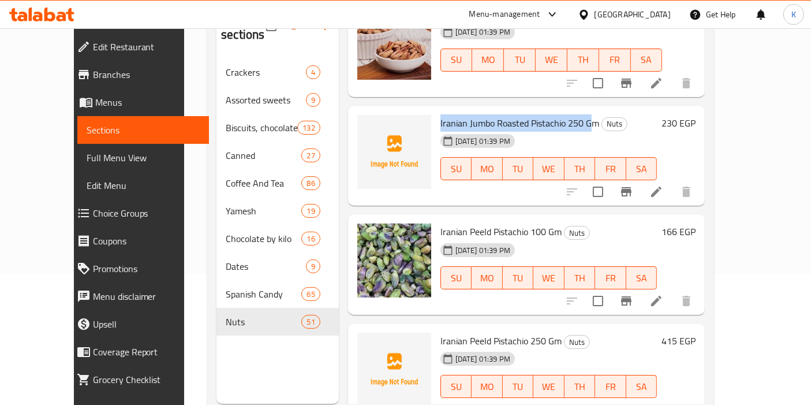
drag, startPoint x: 422, startPoint y: 73, endPoint x: 575, endPoint y: 74, distance: 153.5
click at [575, 114] on span "Iranian Jumbo Roasted Pistachio 250 Gm" at bounding box center [519, 122] width 159 height 17
click at [368, 125] on icon "upload picture" at bounding box center [374, 130] width 12 height 10
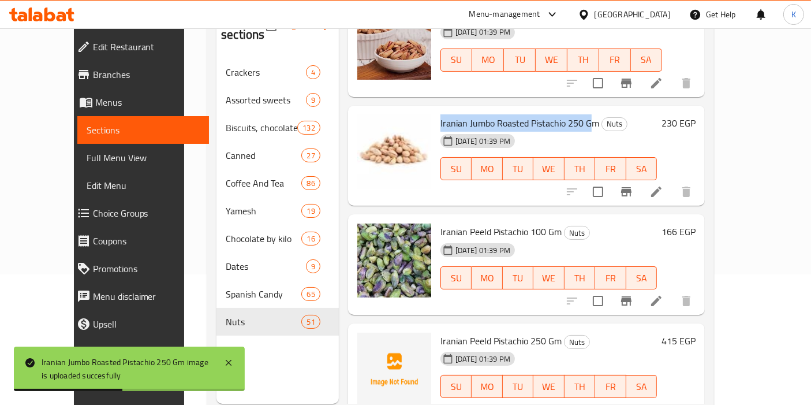
drag, startPoint x: 420, startPoint y: 288, endPoint x: 542, endPoint y: 295, distance: 122.0
click at [542, 328] on div "Iranian Peeld Pistachio 250 Gm Nuts [DATE] 01:39 PM SU MO TU WE TH FR SA" at bounding box center [549, 373] width 226 height 91
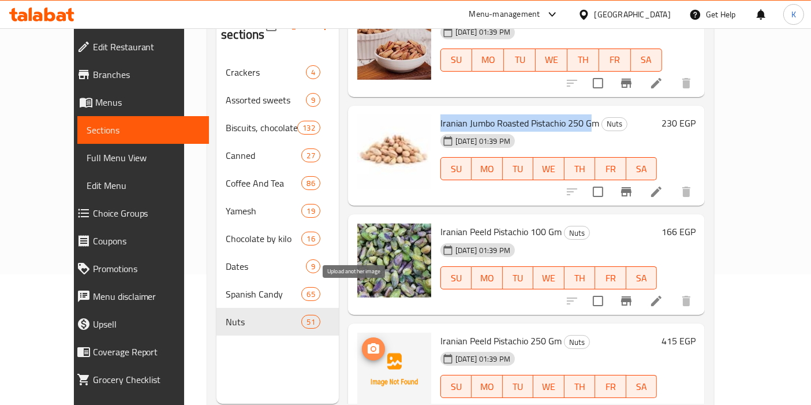
click at [368, 343] on icon "upload picture" at bounding box center [374, 348] width 12 height 10
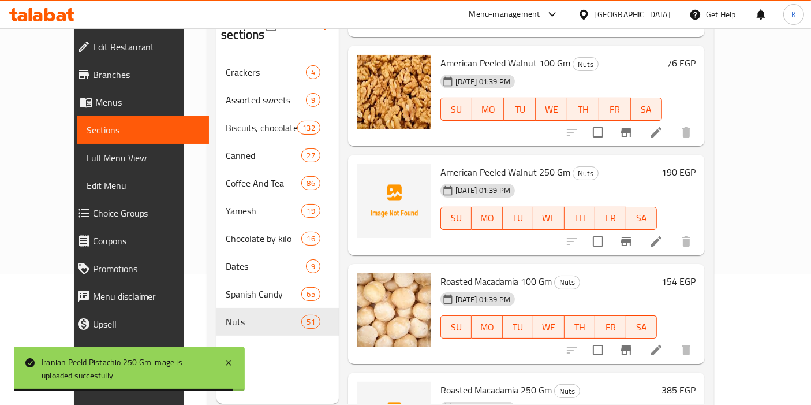
scroll to position [3114, 0]
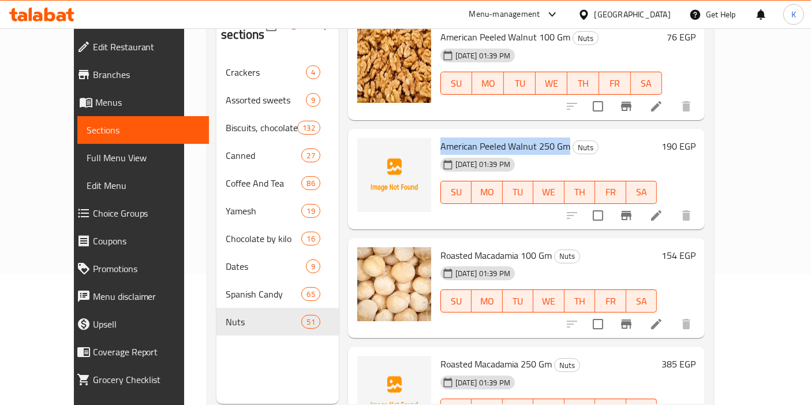
drag, startPoint x: 419, startPoint y: 93, endPoint x: 548, endPoint y: 94, distance: 128.7
click at [548, 133] on div "American Peeled Walnut 250 Gm Nuts [DATE] 01:39 PM SU MO TU WE TH FR SA" at bounding box center [549, 178] width 226 height 91
click at [368, 148] on icon "upload picture" at bounding box center [374, 153] width 12 height 10
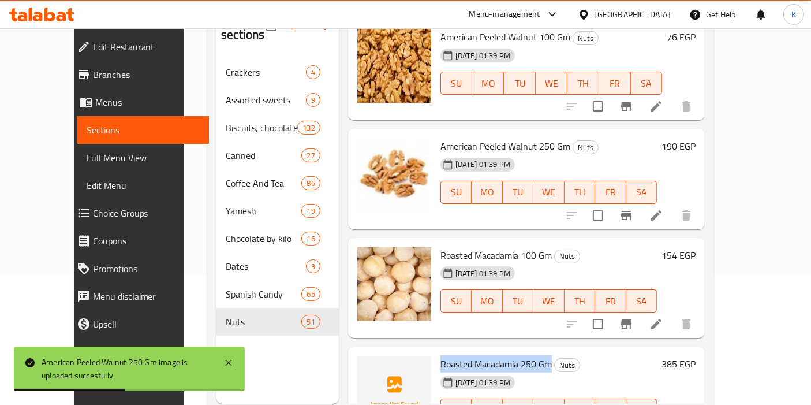
drag, startPoint x: 420, startPoint y: 310, endPoint x: 532, endPoint y: 313, distance: 111.5
click at [532, 351] on div "Roasted Macadamia 250 Gm Nuts [DATE] 01:39 PM SU MO TU WE TH FR SA" at bounding box center [549, 396] width 226 height 91
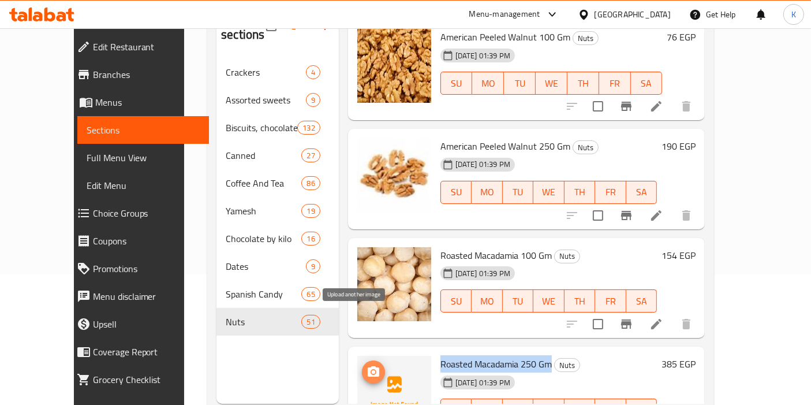
click at [367, 365] on icon "upload picture" at bounding box center [374, 372] width 14 height 14
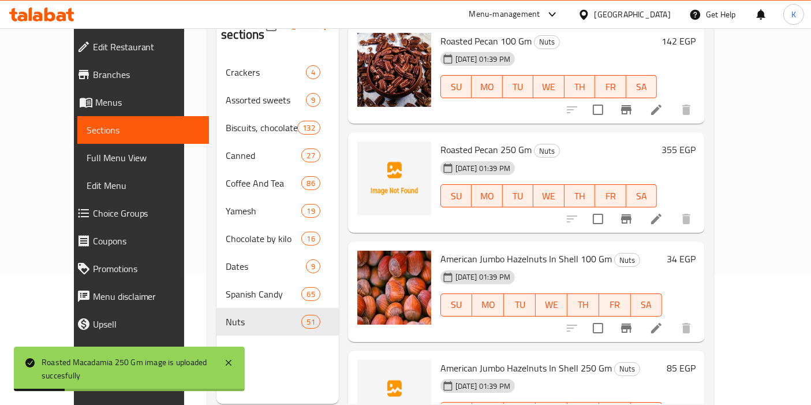
scroll to position [3605, 0]
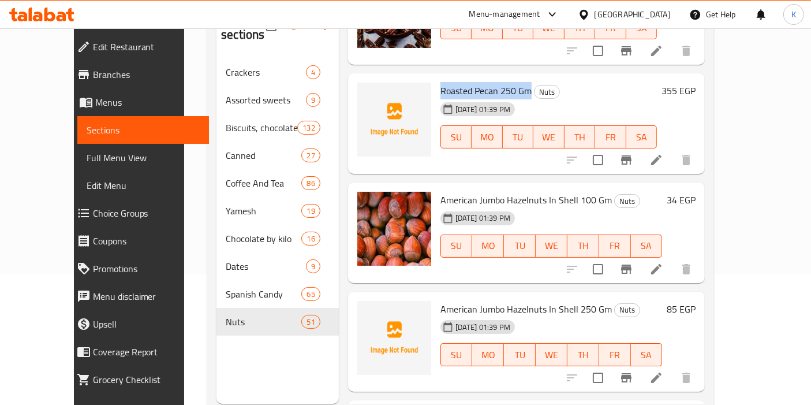
drag, startPoint x: 420, startPoint y: 36, endPoint x: 510, endPoint y: 39, distance: 90.1
click at [510, 78] on div "Roasted Pecan 250 Gm Nuts [DATE] 01:39 PM SU MO TU WE TH FR SA" at bounding box center [549, 123] width 226 height 91
click at [368, 93] on icon "upload picture" at bounding box center [374, 98] width 12 height 10
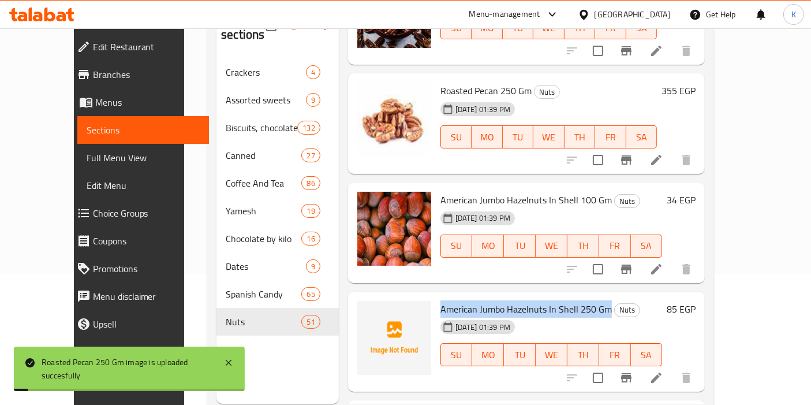
drag, startPoint x: 420, startPoint y: 255, endPoint x: 589, endPoint y: 260, distance: 169.2
click at [589, 296] on div "American Jumbo Hazelnuts In Shell 250 Gm Nuts [DATE] 01:39 PM SU MO TU WE TH FR…" at bounding box center [551, 341] width 231 height 91
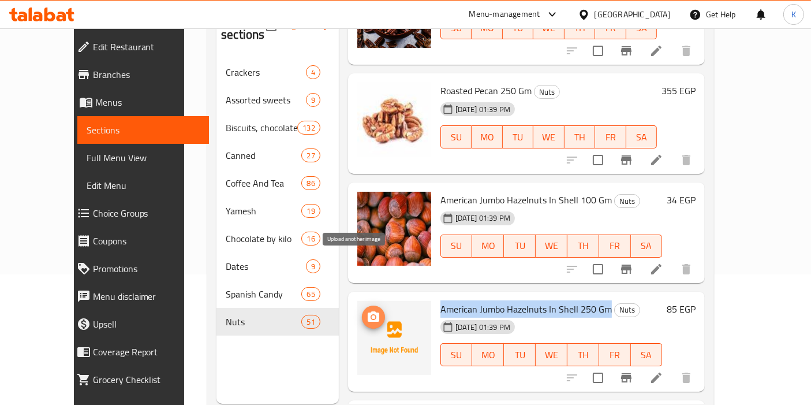
click at [368, 311] on icon "upload picture" at bounding box center [374, 316] width 12 height 10
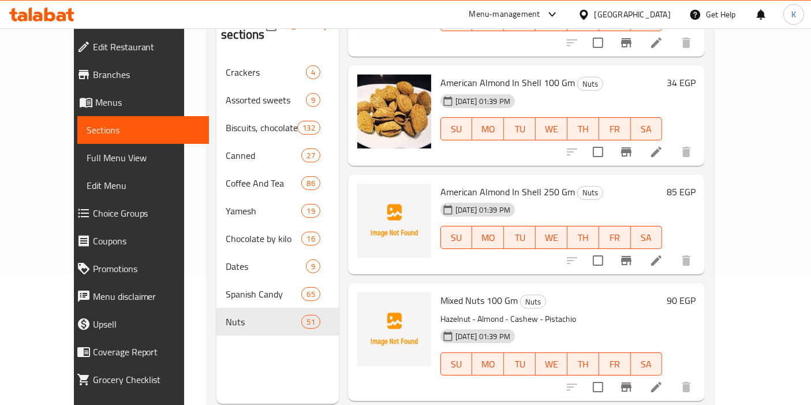
scroll to position [3952, 0]
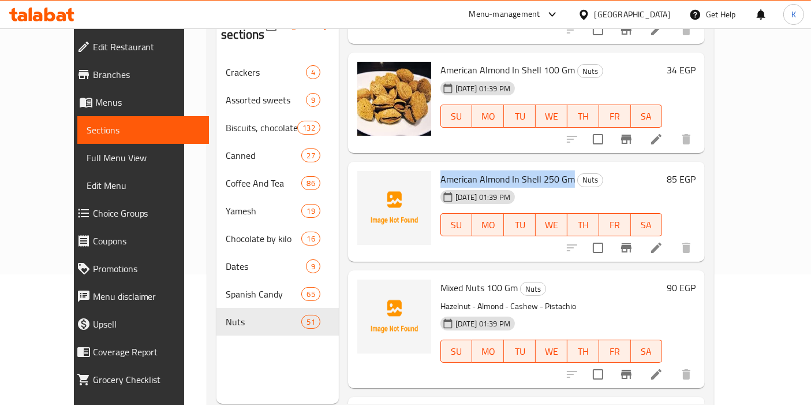
drag, startPoint x: 423, startPoint y: 126, endPoint x: 553, endPoint y: 128, distance: 129.9
click at [553, 170] on span "American Almond In Shell 250 Gm" at bounding box center [507, 178] width 134 height 17
click at [367, 180] on icon "upload picture" at bounding box center [374, 187] width 14 height 14
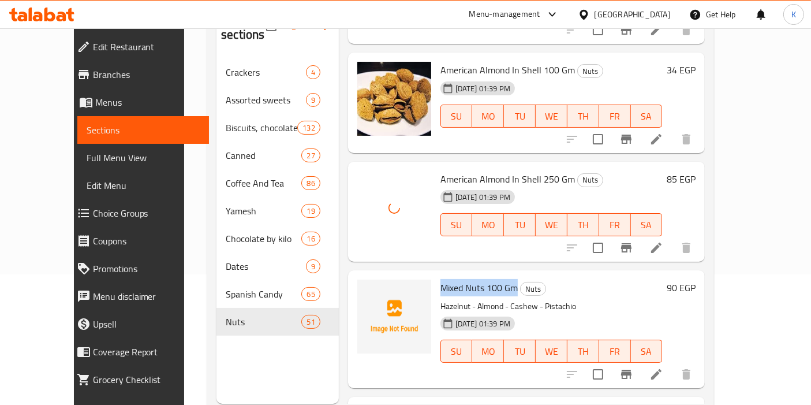
drag, startPoint x: 420, startPoint y: 235, endPoint x: 499, endPoint y: 235, distance: 79.7
click at [499, 275] on div "Mixed Nuts 100 Gm Nuts Hazelnut - Almond - Cashew - Pistachio [DATE] 01:39 PM S…" at bounding box center [551, 329] width 231 height 108
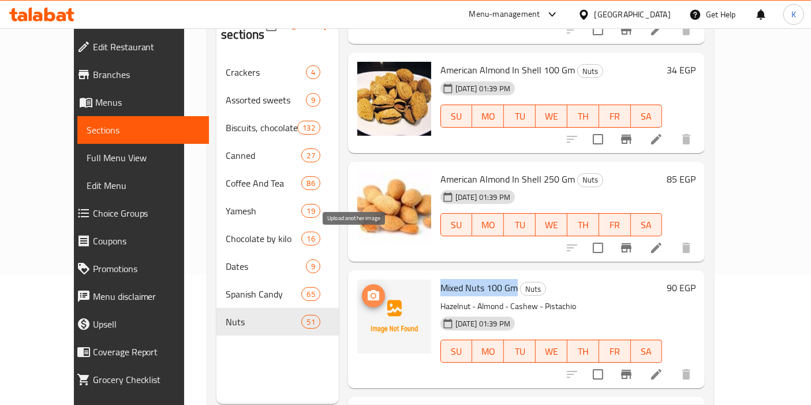
click at [362, 284] on button "upload picture" at bounding box center [373, 295] width 23 height 23
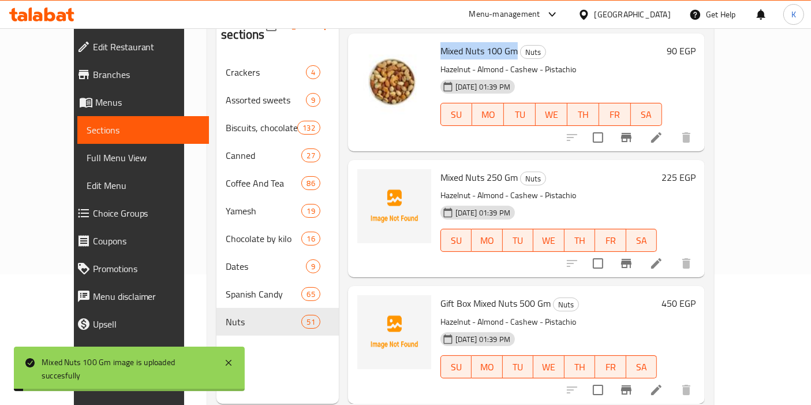
scroll to position [4189, 0]
click at [362, 178] on span "upload picture" at bounding box center [373, 185] width 23 height 14
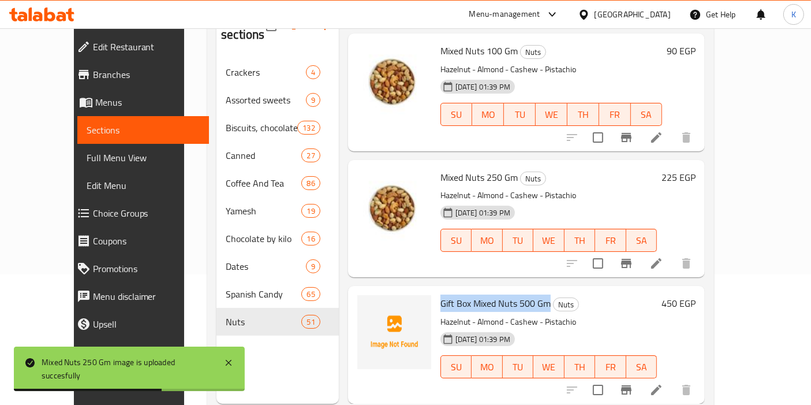
drag, startPoint x: 420, startPoint y: 249, endPoint x: 531, endPoint y: 256, distance: 111.7
click at [531, 290] on div "Gift Box Mixed Nuts 500 Gm Nuts Hazelnut - Almond - Cashew - Pistachio [DATE] 0…" at bounding box center [549, 344] width 226 height 108
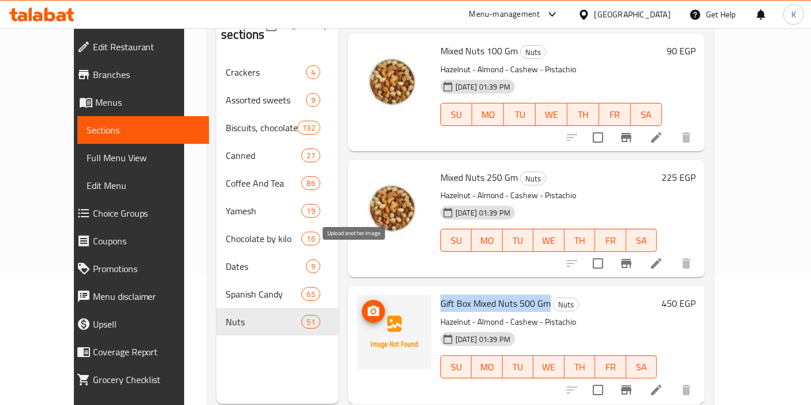
click at [362, 304] on span "upload picture" at bounding box center [373, 311] width 23 height 14
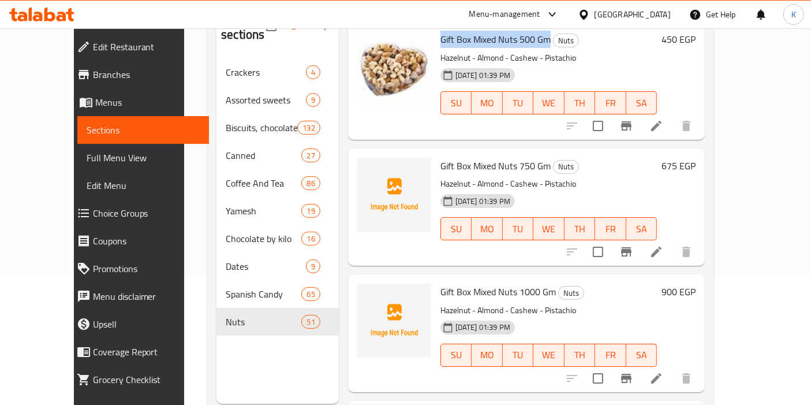
scroll to position [4472, 0]
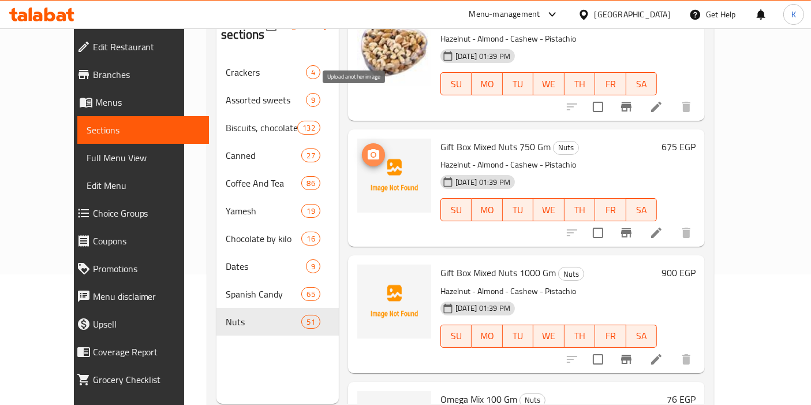
click at [368, 149] on icon "upload picture" at bounding box center [374, 154] width 12 height 10
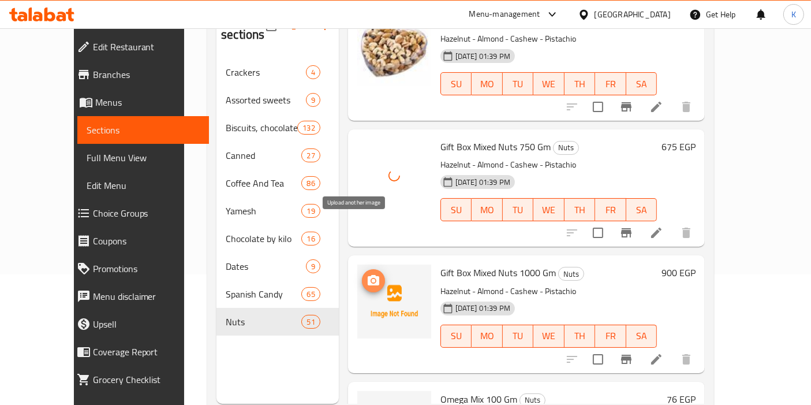
click at [372, 279] on circle "upload picture" at bounding box center [373, 280] width 3 height 3
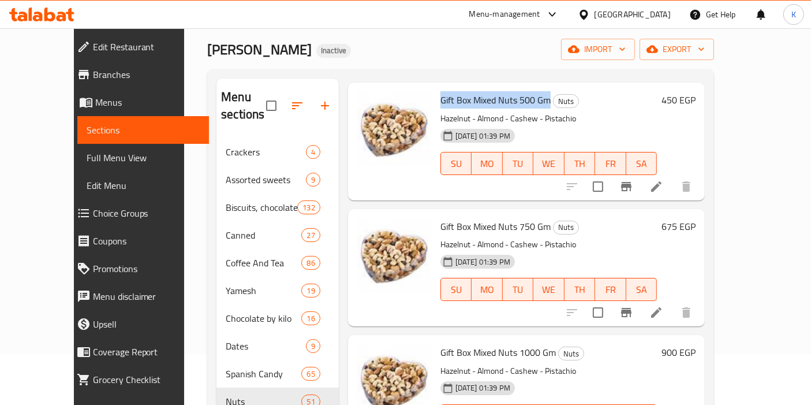
scroll to position [50, 0]
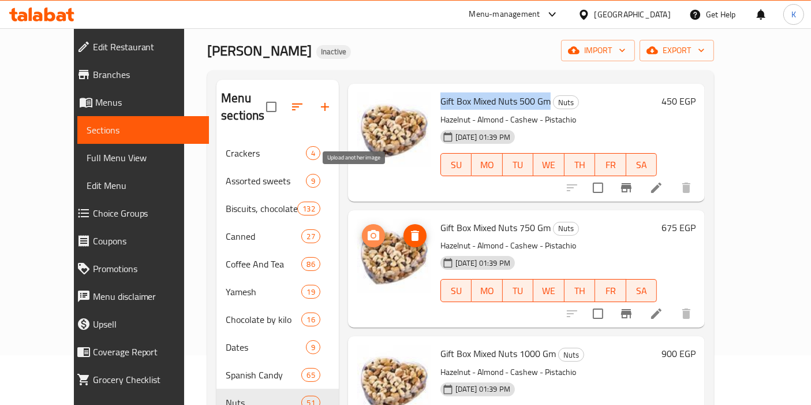
click at [372, 234] on circle "upload picture" at bounding box center [373, 235] width 3 height 3
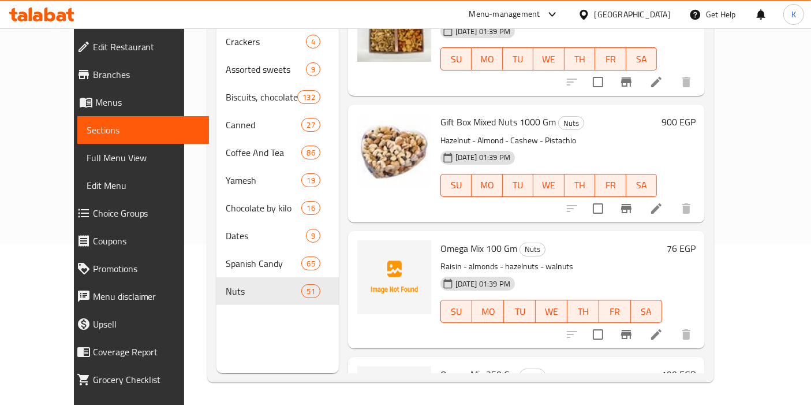
scroll to position [4553, 0]
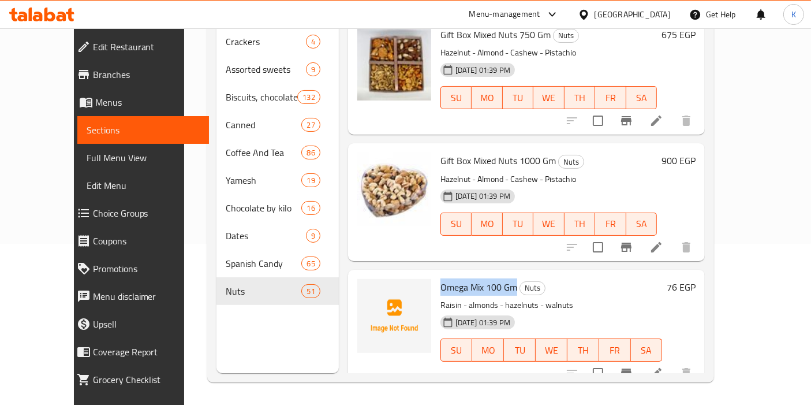
drag, startPoint x: 422, startPoint y: 235, endPoint x: 496, endPoint y: 235, distance: 74.5
click at [496, 278] on span "Omega Mix 100 Gm" at bounding box center [478, 286] width 77 height 17
drag, startPoint x: 418, startPoint y: 255, endPoint x: 565, endPoint y: 241, distance: 147.2
click at [565, 274] on div "Omega Mix 100 Gm Nuts Raisin - almonds - hazelnuts - walnuts [DATE] 01:39 PM SU…" at bounding box center [551, 328] width 231 height 108
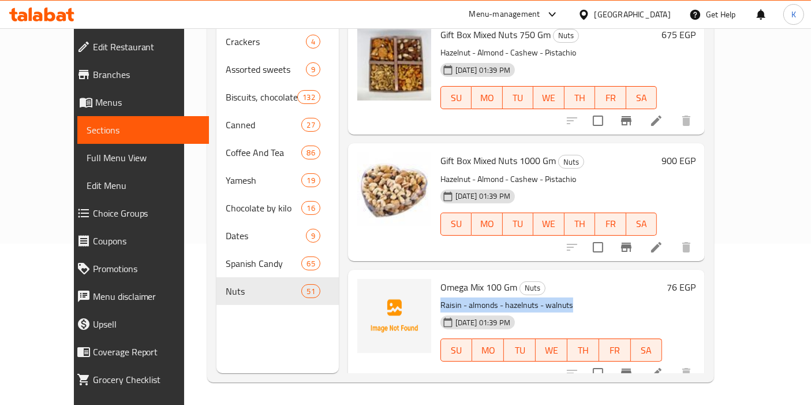
drag, startPoint x: 556, startPoint y: 256, endPoint x: 418, endPoint y: 257, distance: 138.0
click at [436, 274] on div "Omega Mix 100 Gm Nuts Raisin - almonds - hazelnuts - walnuts [DATE] 01:39 PM SU…" at bounding box center [551, 328] width 231 height 108
click at [372, 293] on circle "upload picture" at bounding box center [373, 294] width 3 height 3
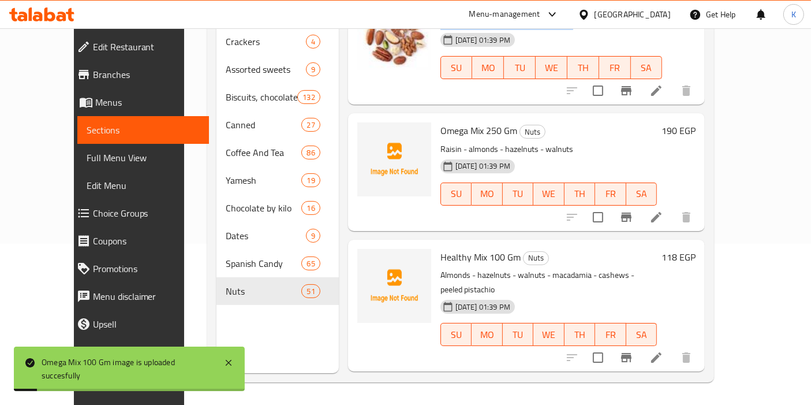
scroll to position [4842, 0]
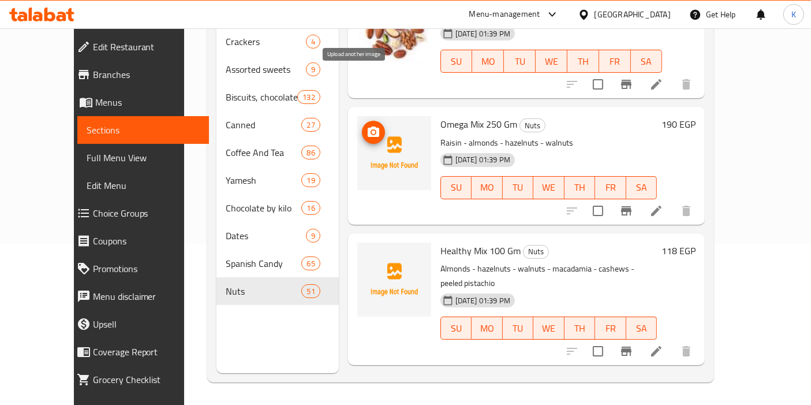
click at [362, 121] on button "upload picture" at bounding box center [373, 132] width 23 height 23
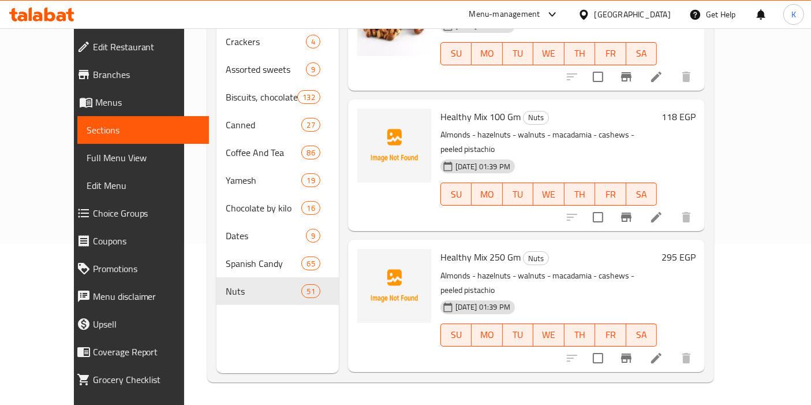
scroll to position [4982, 0]
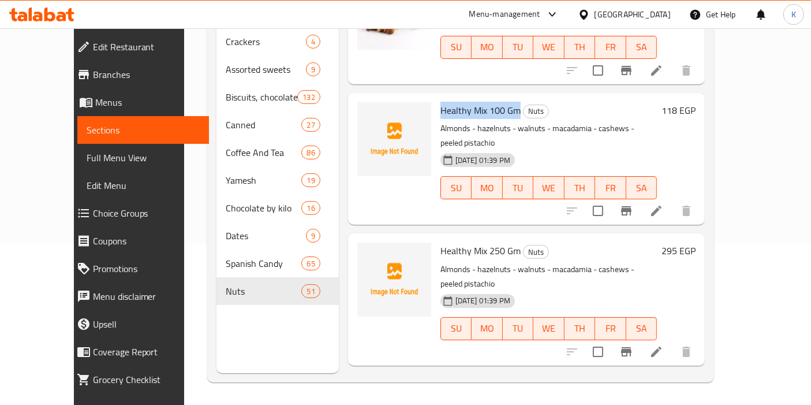
drag, startPoint x: 420, startPoint y: 53, endPoint x: 499, endPoint y: 63, distance: 79.2
click at [499, 98] on div "Healthy Mix 100 Gm Nuts Almonds - hazelnuts - walnuts - macadamia - cashews - p…" at bounding box center [549, 159] width 226 height 122
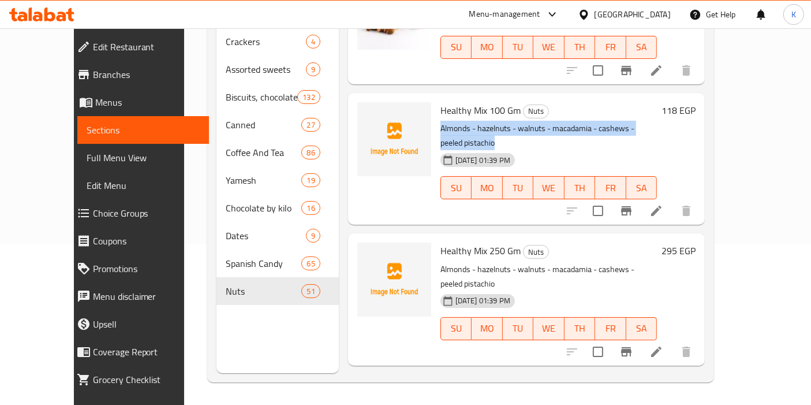
drag, startPoint x: 423, startPoint y: 79, endPoint x: 676, endPoint y: 80, distance: 253.4
click at [657, 121] on p "Almonds - hazelnuts - walnuts - macadamia - cashews - peeled pistachio" at bounding box center [548, 135] width 217 height 29
click at [368, 113] on icon "upload picture" at bounding box center [374, 118] width 12 height 10
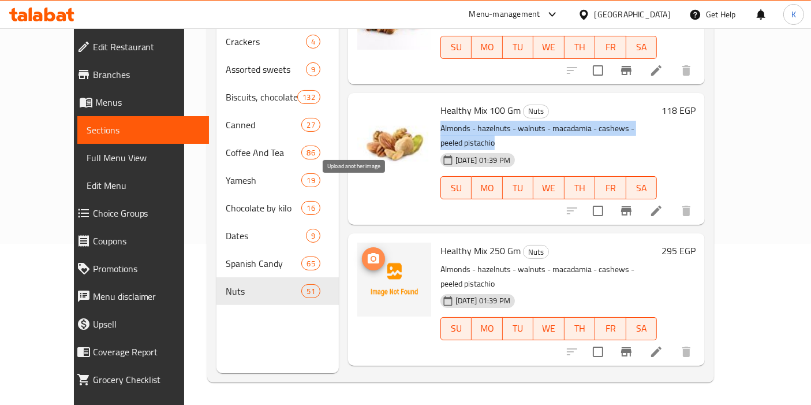
click at [367, 252] on icon "upload picture" at bounding box center [374, 259] width 14 height 14
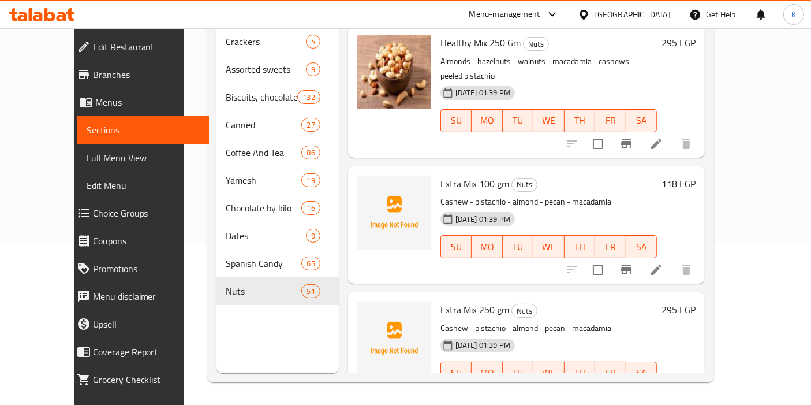
scroll to position [5196, 0]
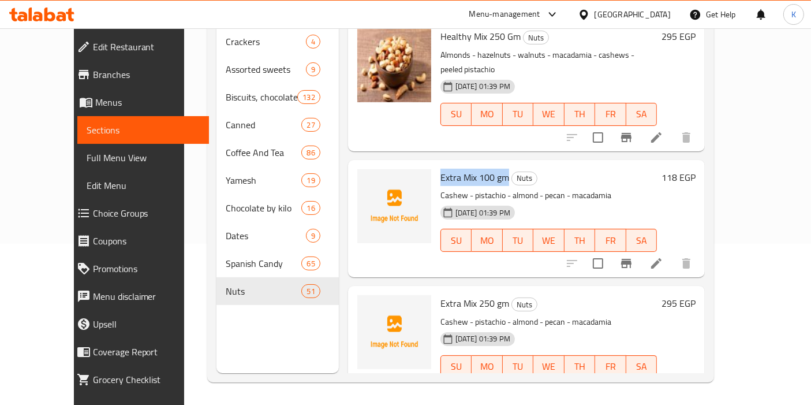
drag, startPoint x: 418, startPoint y: 93, endPoint x: 488, endPoint y: 93, distance: 69.8
click at [488, 165] on div "Extra Mix 100 gm Nuts Cashew - pistachio - almond - pecan - macadamia [DATE] 01…" at bounding box center [549, 219] width 226 height 108
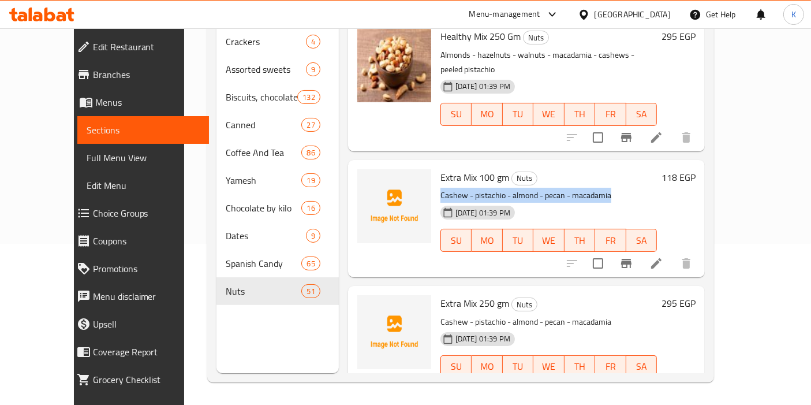
drag, startPoint x: 423, startPoint y: 115, endPoint x: 618, endPoint y: 111, distance: 195.1
click at [618, 188] on p "Cashew - pistachio - almond - pecan - macadamia" at bounding box center [548, 195] width 217 height 14
click at [367, 178] on icon "upload picture" at bounding box center [374, 185] width 14 height 14
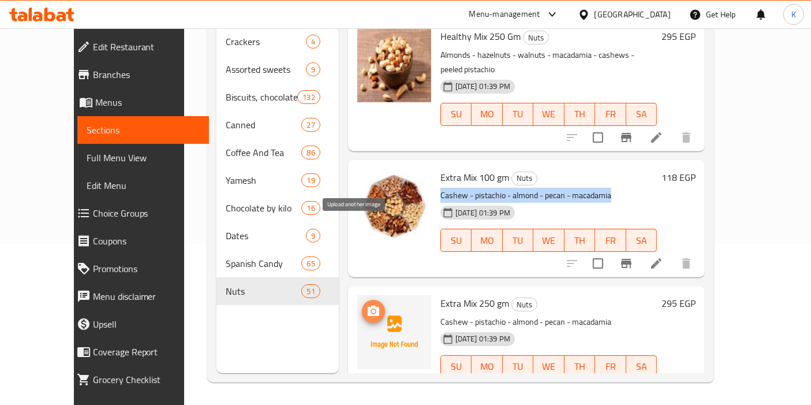
click at [367, 304] on icon "upload picture" at bounding box center [374, 311] width 14 height 14
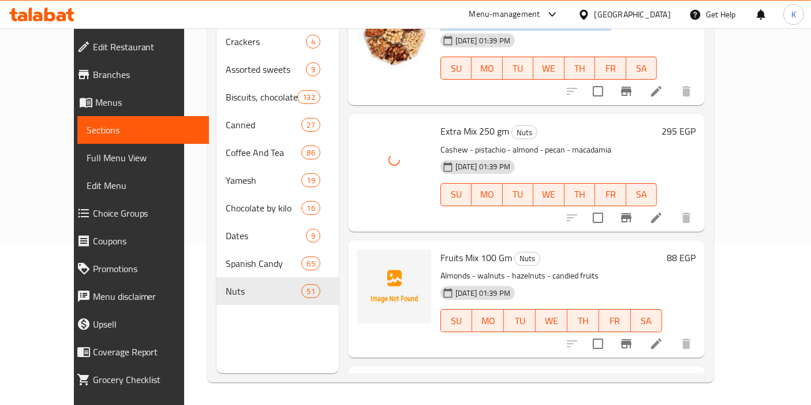
scroll to position [5398, 0]
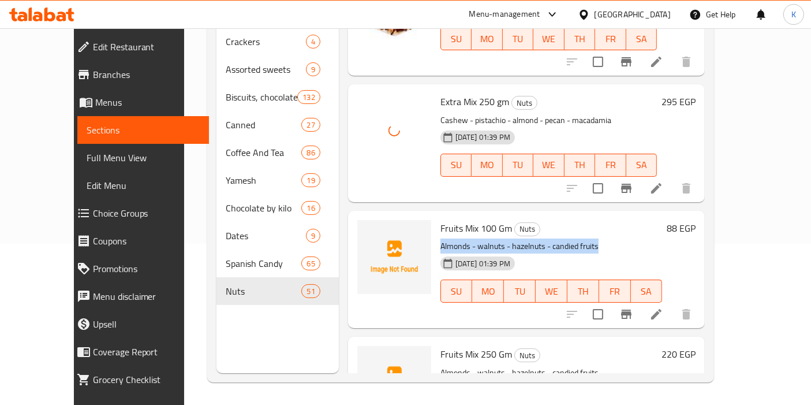
drag, startPoint x: 422, startPoint y: 164, endPoint x: 595, endPoint y: 166, distance: 173.2
click at [595, 239] on p "Almonds - walnuts - hazelnuts - candied fruits" at bounding box center [551, 246] width 222 height 14
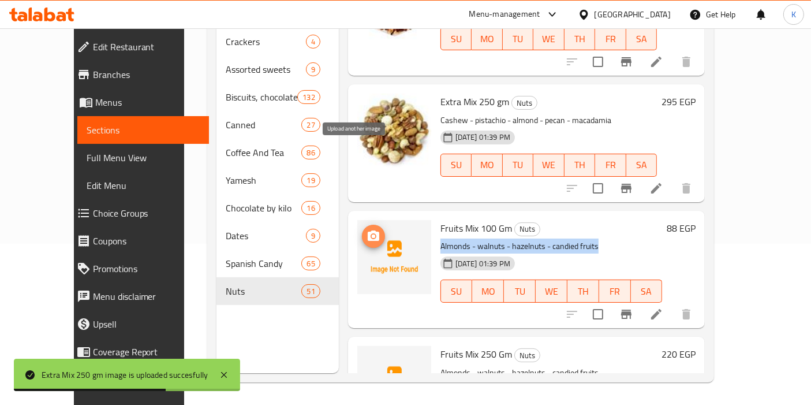
click at [372, 234] on circle "upload picture" at bounding box center [373, 235] width 3 height 3
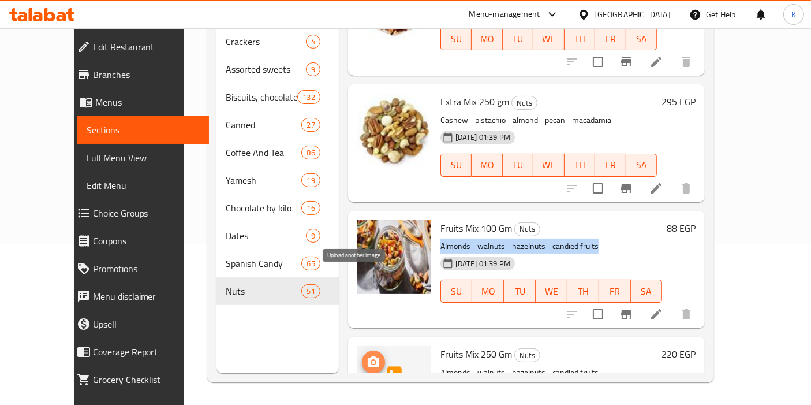
click at [367, 355] on icon "upload picture" at bounding box center [374, 362] width 14 height 14
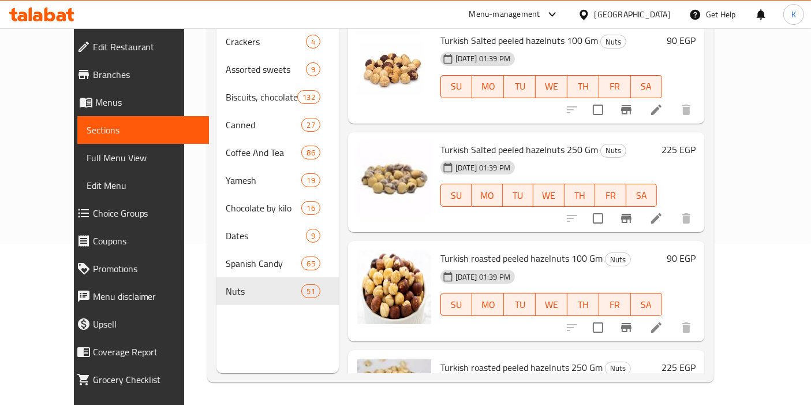
scroll to position [0, 0]
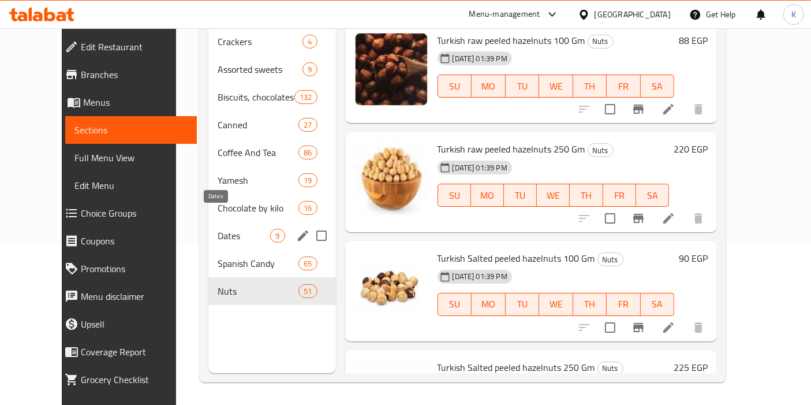
click at [218, 229] on span "Dates" at bounding box center [244, 236] width 53 height 14
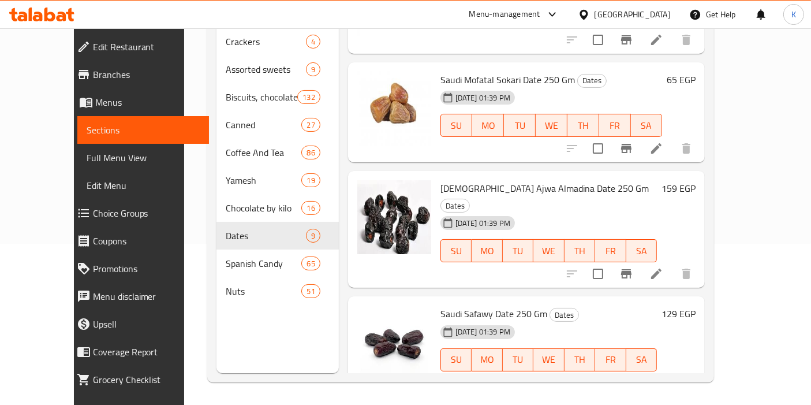
scroll to position [603, 0]
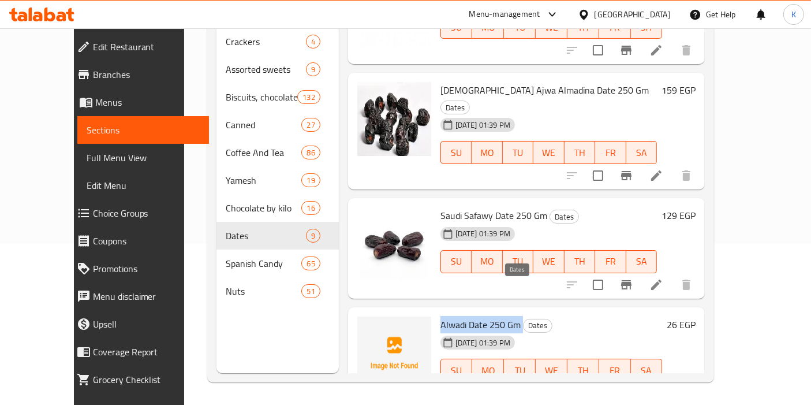
drag, startPoint x: 420, startPoint y: 288, endPoint x: 506, endPoint y: 294, distance: 86.2
click at [506, 312] on div "Alwadi Date 250 Gm Dates [DATE] 01:39 PM SU MO TU WE TH FR SA" at bounding box center [551, 357] width 231 height 91
click at [362, 326] on span "upload picture" at bounding box center [373, 333] width 23 height 14
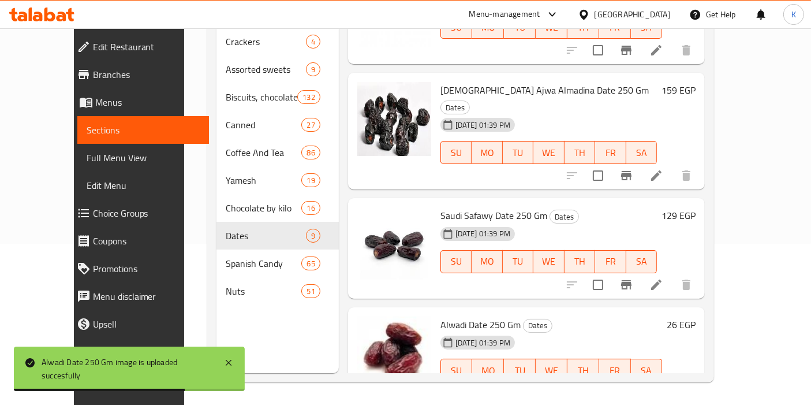
click at [554, 316] on h6 "Alwadi Date 250 Gm Dates" at bounding box center [551, 324] width 222 height 16
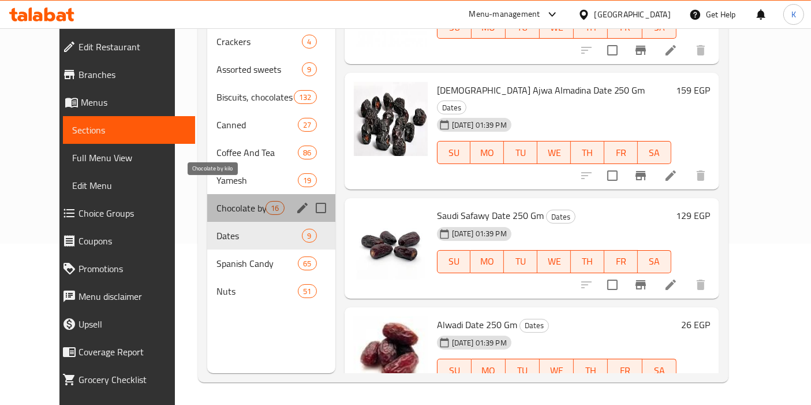
click at [216, 201] on span "Chocolate by kilo" at bounding box center [240, 208] width 49 height 14
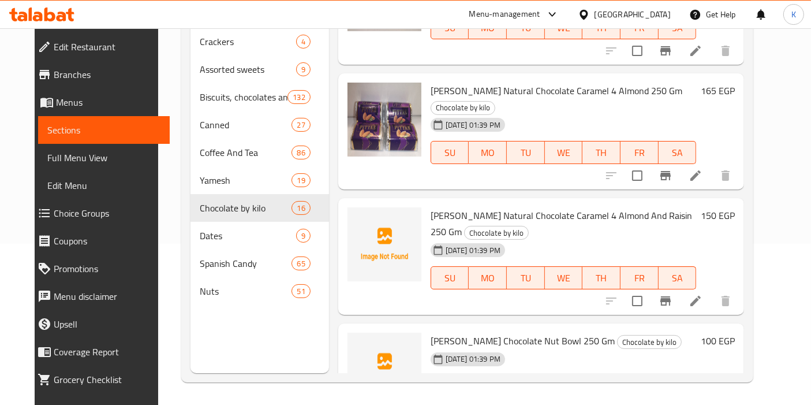
scroll to position [1083, 0]
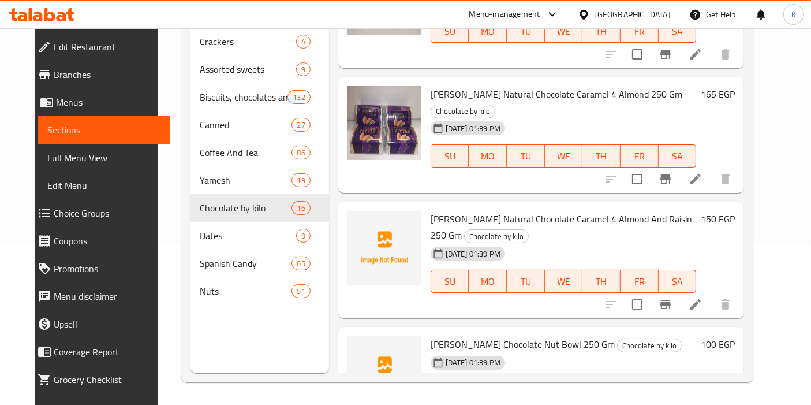
drag, startPoint x: 417, startPoint y: 274, endPoint x: 588, endPoint y: 276, distance: 171.5
click at [588, 331] on div "[PERSON_NAME] Chocolate Nut Bowl 250 Gm Chocolate by kilo [DATE] 01:39 PM SU MO…" at bounding box center [563, 376] width 275 height 91
drag, startPoint x: 423, startPoint y: 152, endPoint x: 696, endPoint y: 150, distance: 273.0
click at [692, 210] on span "[PERSON_NAME] Natural Chocolate Caramel 4 Almond And Raisin 250 Gm" at bounding box center [561, 226] width 261 height 33
click at [355, 215] on button "upload picture" at bounding box center [363, 226] width 23 height 23
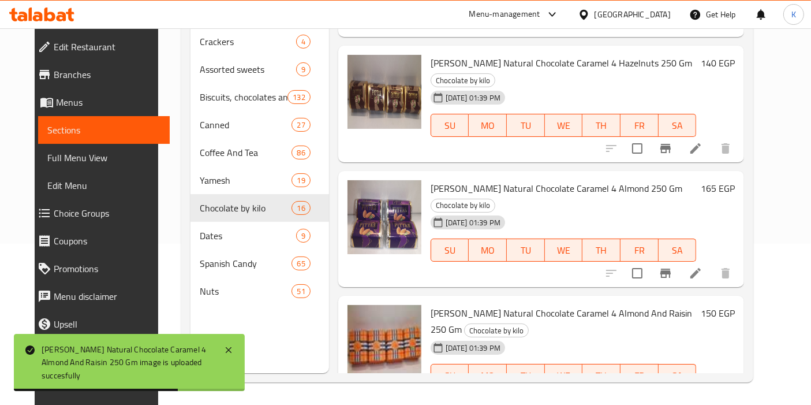
scroll to position [983, 0]
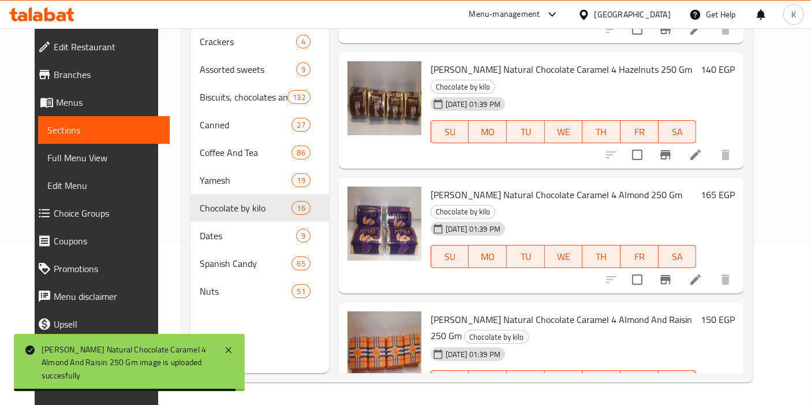
click at [631, 311] on h6 "[PERSON_NAME] Natural Chocolate Caramel 4 Almond And Raisin 250 Gm Chocolate by…" at bounding box center [564, 327] width 266 height 32
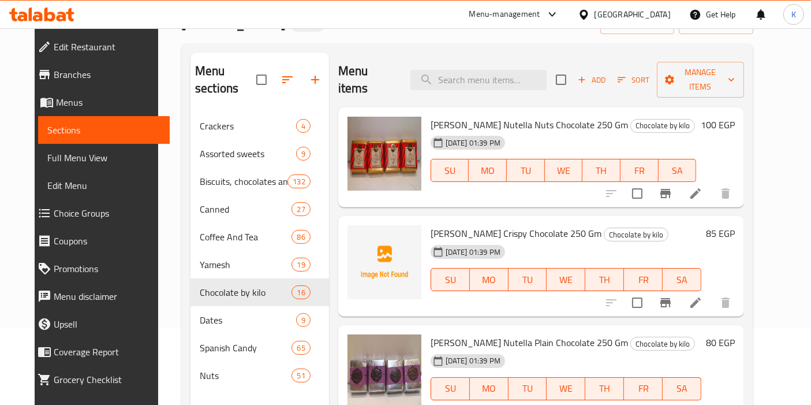
scroll to position [62, 0]
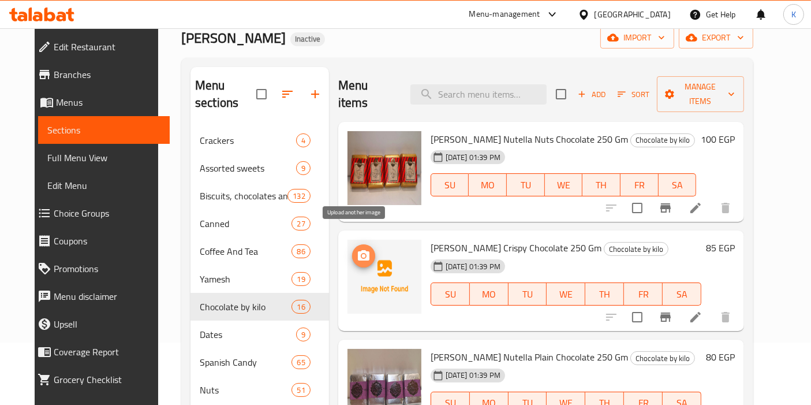
click at [362, 249] on span "upload picture" at bounding box center [363, 256] width 23 height 14
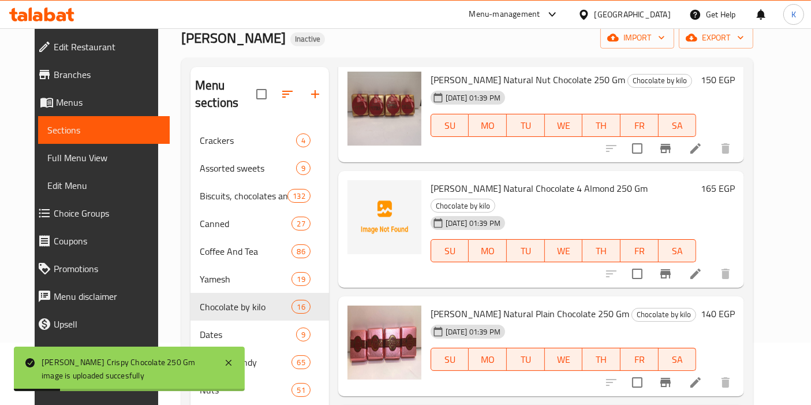
scroll to position [388, 0]
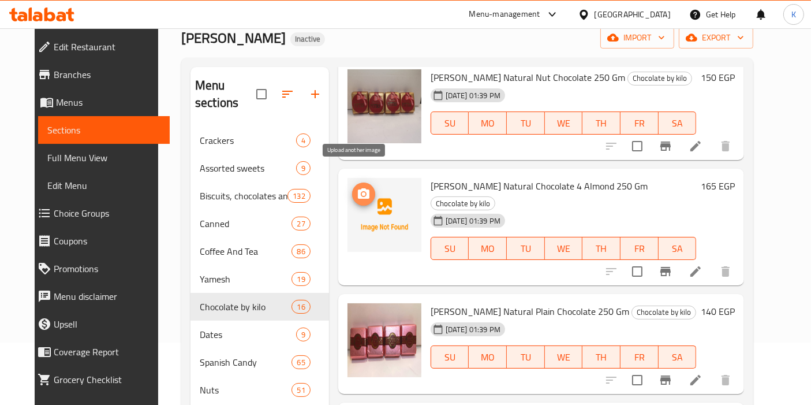
click at [357, 187] on icon "upload picture" at bounding box center [364, 194] width 14 height 14
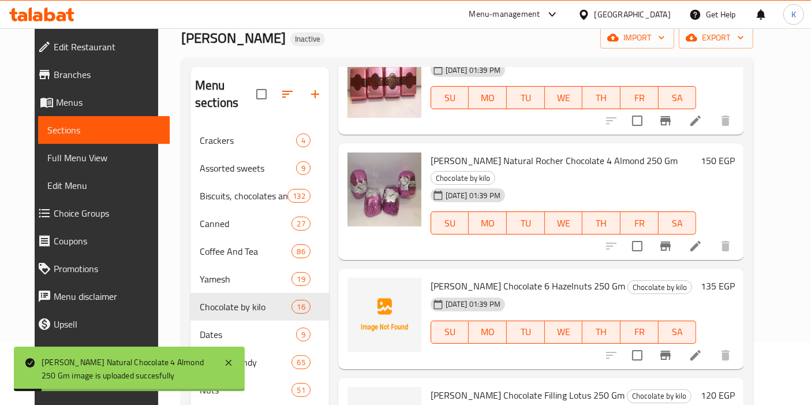
scroll to position [660, 0]
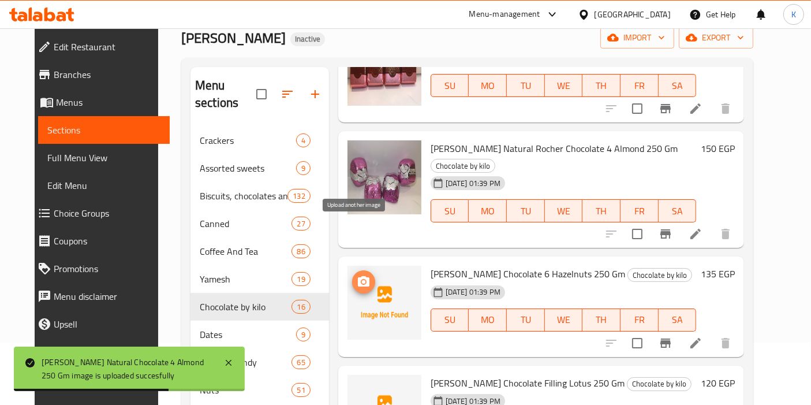
click at [359, 276] on icon "upload picture" at bounding box center [364, 281] width 12 height 10
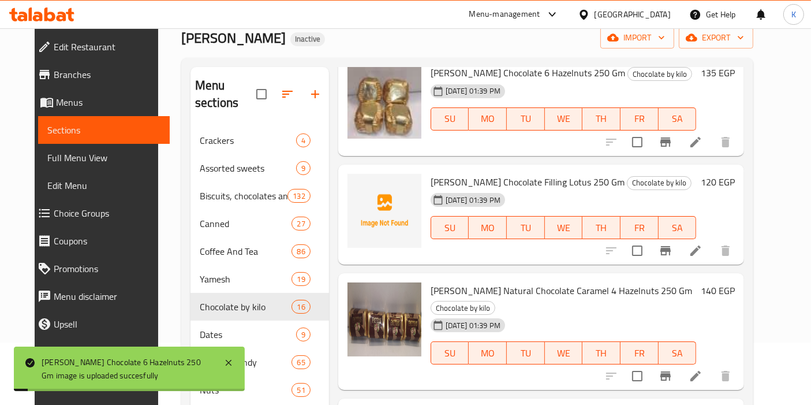
scroll to position [863, 0]
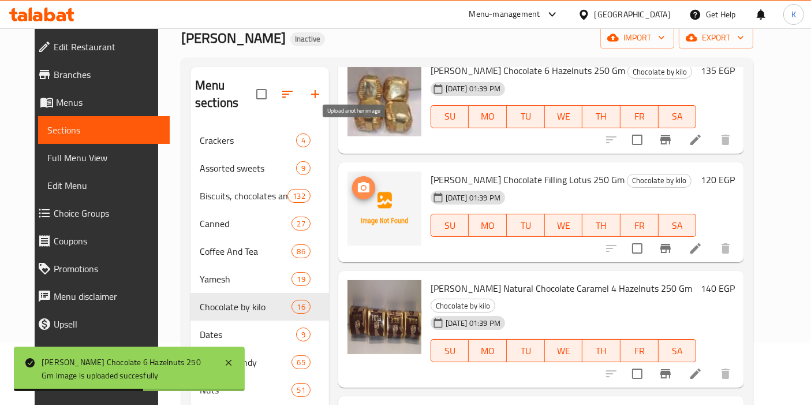
click at [361, 181] on icon "upload picture" at bounding box center [364, 188] width 14 height 14
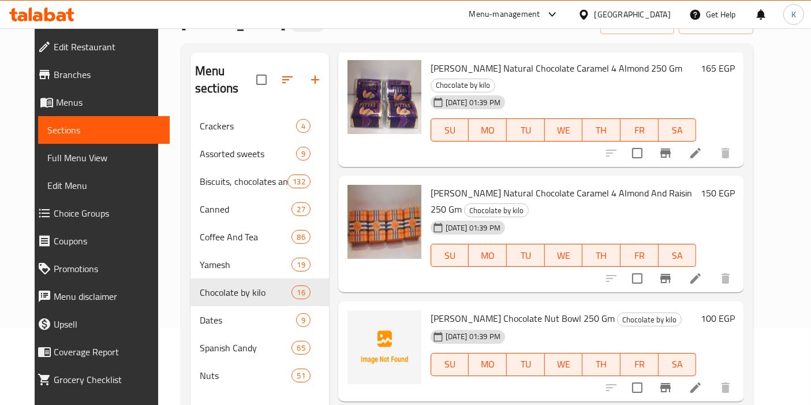
scroll to position [1146, 0]
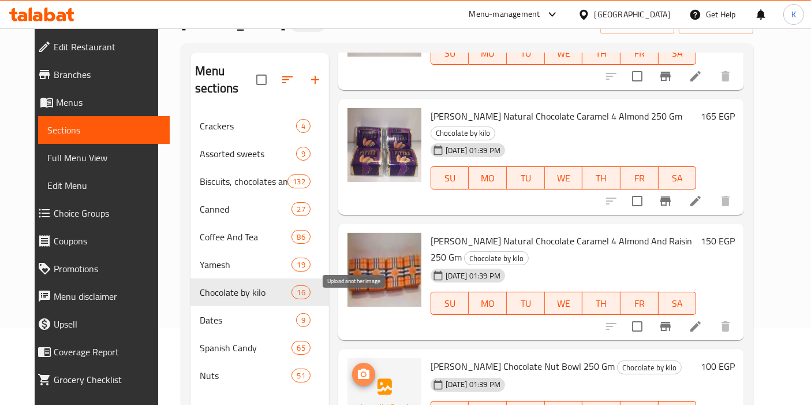
click at [358, 368] on icon "upload picture" at bounding box center [364, 373] width 12 height 10
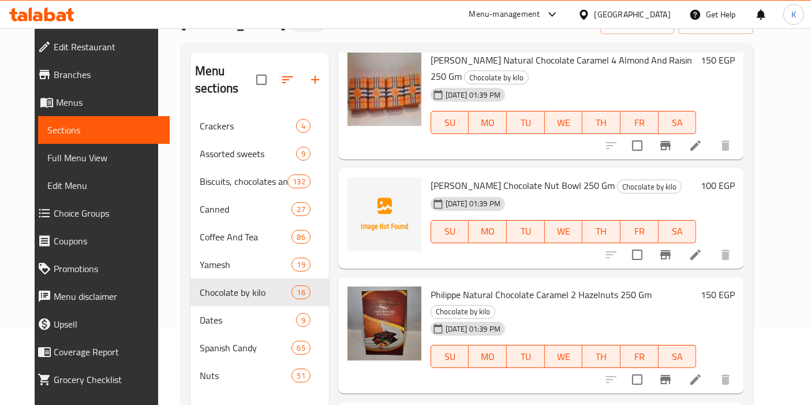
scroll to position [1397, 0]
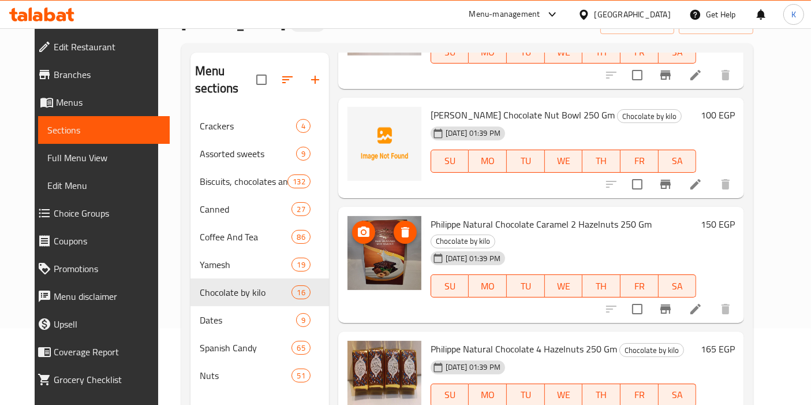
click at [391, 216] on img at bounding box center [384, 253] width 74 height 74
click at [361, 225] on icon "upload picture" at bounding box center [364, 232] width 14 height 14
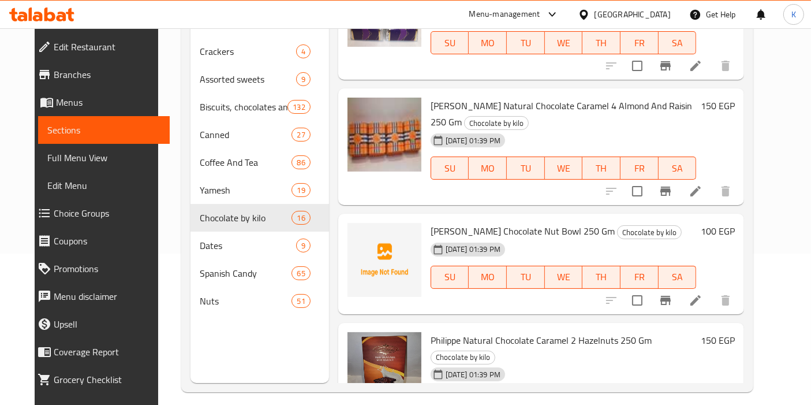
scroll to position [1204, 0]
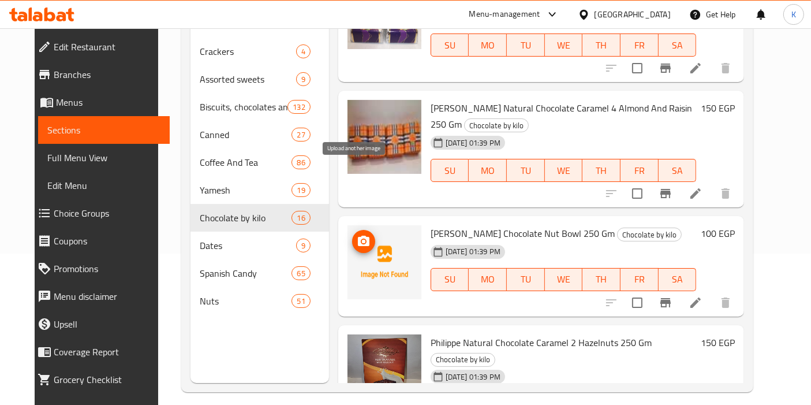
click at [357, 234] on icon "upload picture" at bounding box center [364, 241] width 14 height 14
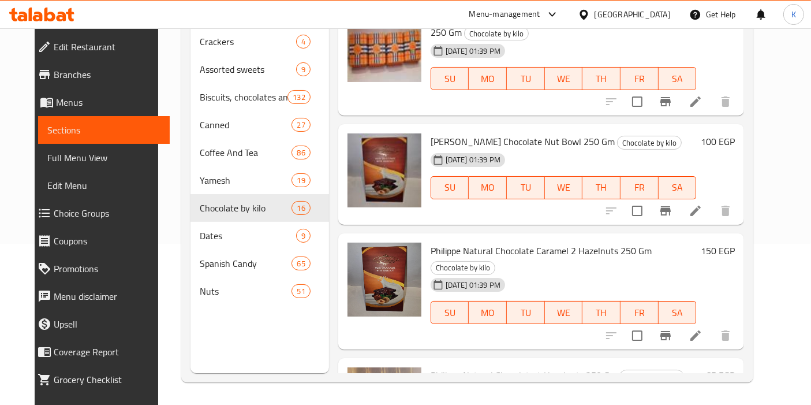
scroll to position [1280, 0]
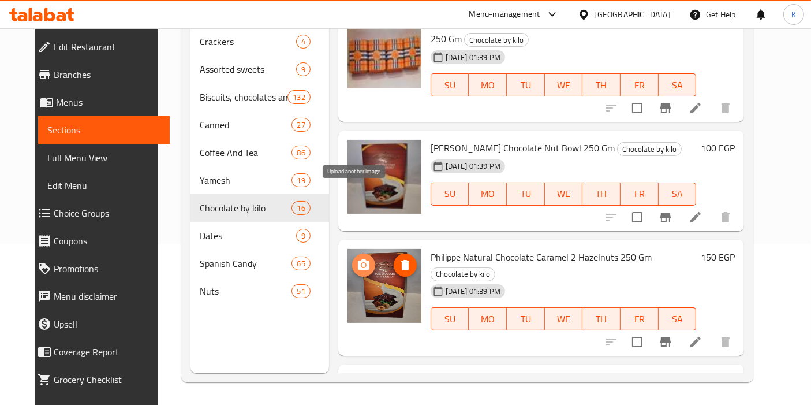
click at [362, 263] on circle "upload picture" at bounding box center [363, 264] width 3 height 3
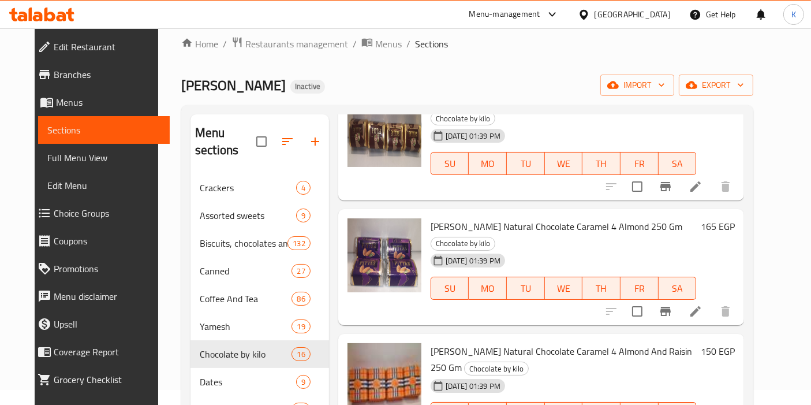
scroll to position [1172, 0]
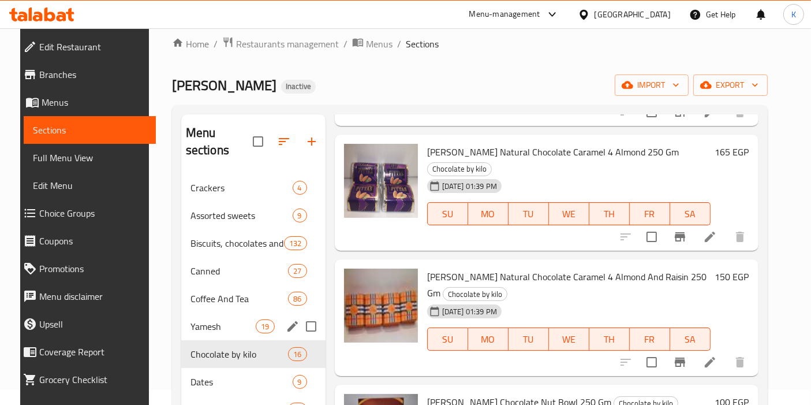
click at [211, 315] on div "Yamesh 19" at bounding box center [253, 326] width 144 height 28
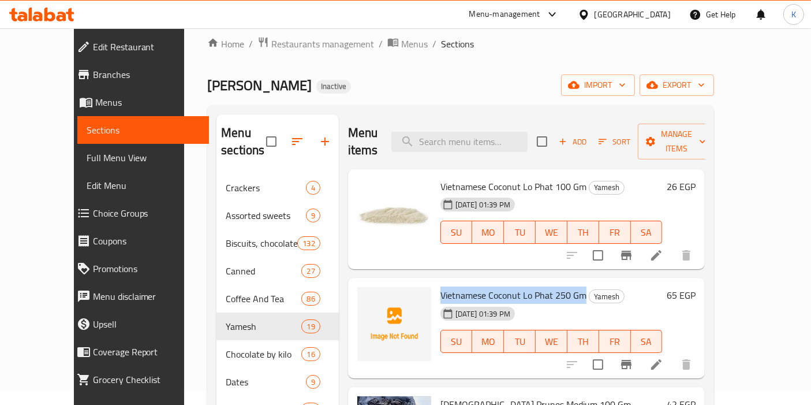
drag, startPoint x: 421, startPoint y: 278, endPoint x: 563, endPoint y: 276, distance: 142.0
click at [563, 282] on div "Vietnamese Coconut Lo Phat 250 Gm Yamesh [DATE] 01:39 PM SU MO TU WE TH FR SA" at bounding box center [551, 327] width 231 height 91
click at [362, 296] on span "upload picture" at bounding box center [373, 303] width 23 height 14
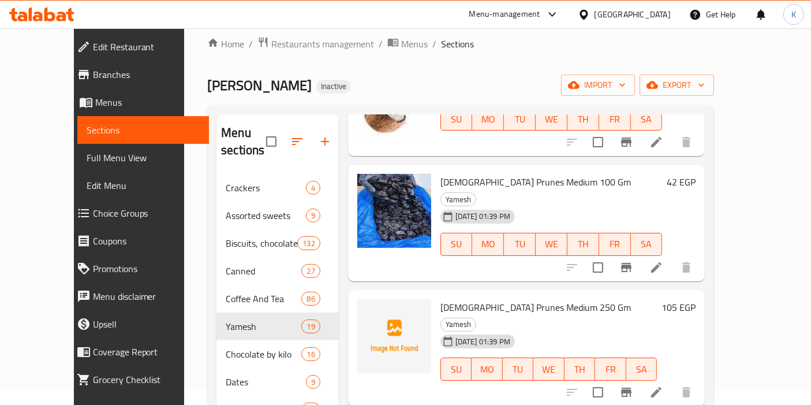
scroll to position [201, 0]
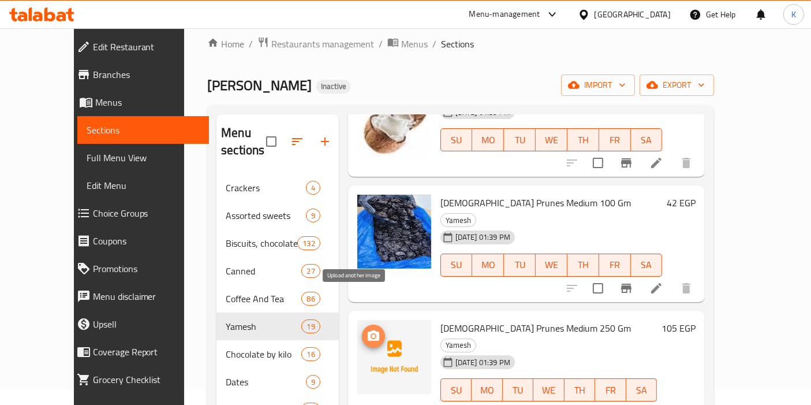
click at [368, 330] on icon "upload picture" at bounding box center [374, 335] width 12 height 10
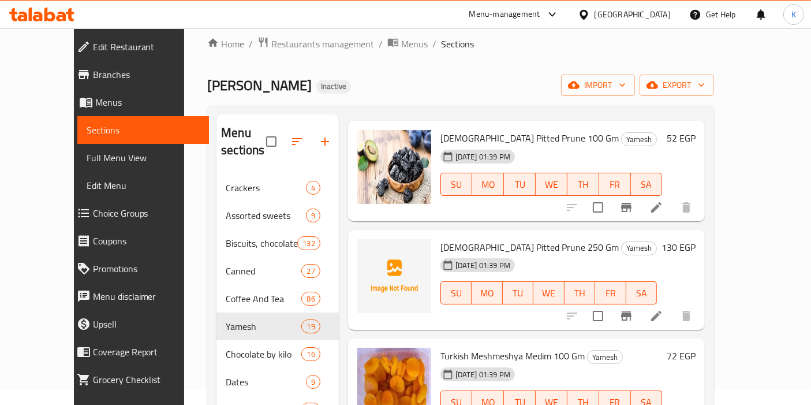
scroll to position [514, 0]
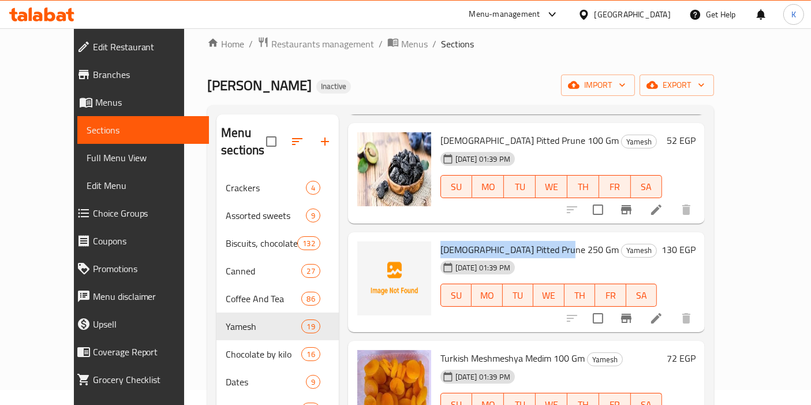
drag, startPoint x: 422, startPoint y: 201, endPoint x: 543, endPoint y: 202, distance: 120.6
click at [543, 241] on span "[DEMOGRAPHIC_DATA] Pitted Prune 250 Gm" at bounding box center [529, 249] width 178 height 17
click at [372, 256] on circle "upload picture" at bounding box center [373, 257] width 3 height 3
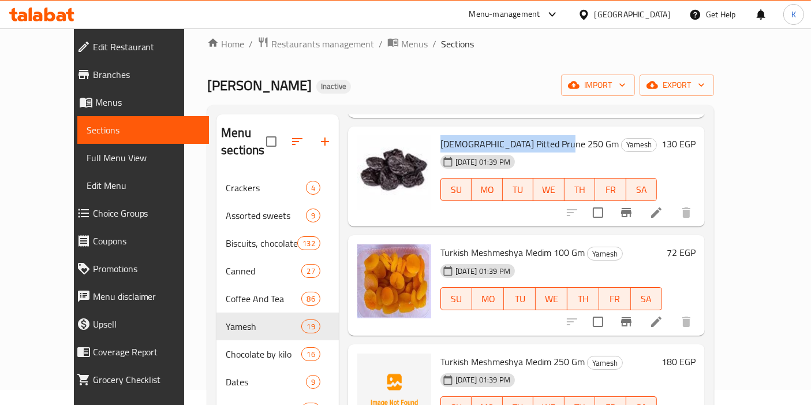
scroll to position [645, 0]
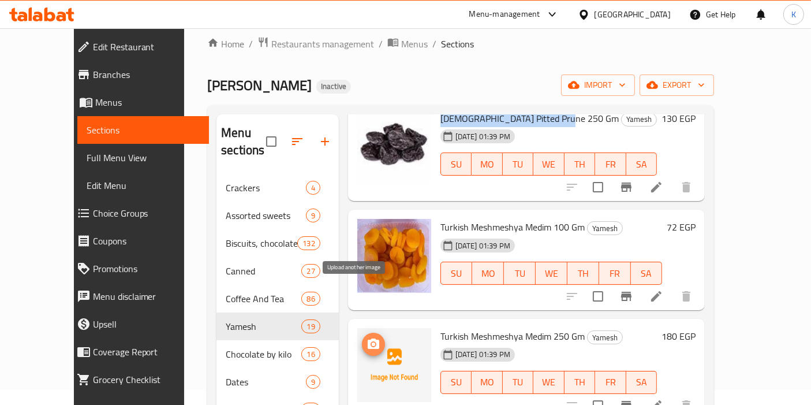
click at [368, 338] on icon "upload picture" at bounding box center [374, 343] width 12 height 10
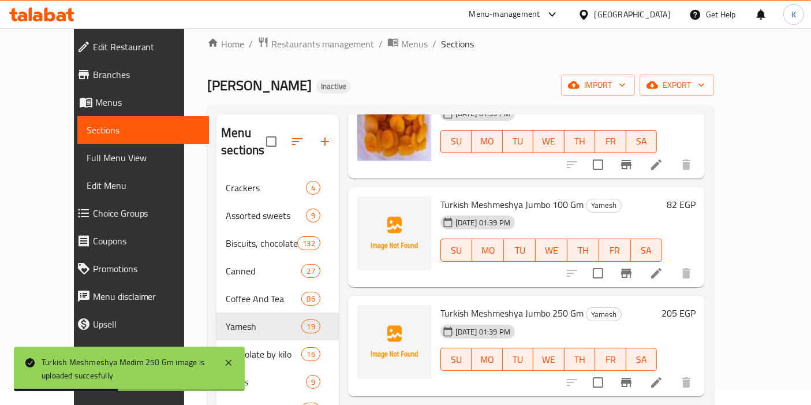
scroll to position [883, 0]
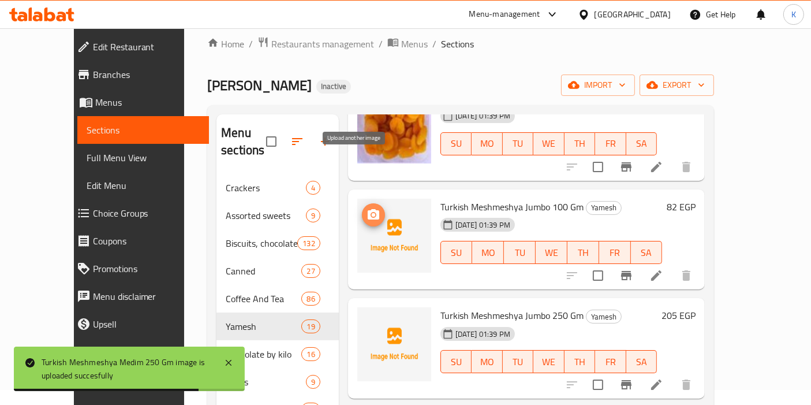
click at [367, 208] on icon "upload picture" at bounding box center [374, 215] width 14 height 14
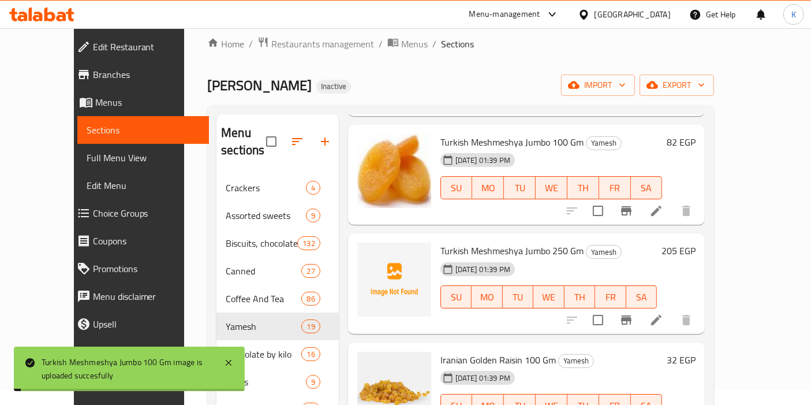
scroll to position [973, 0]
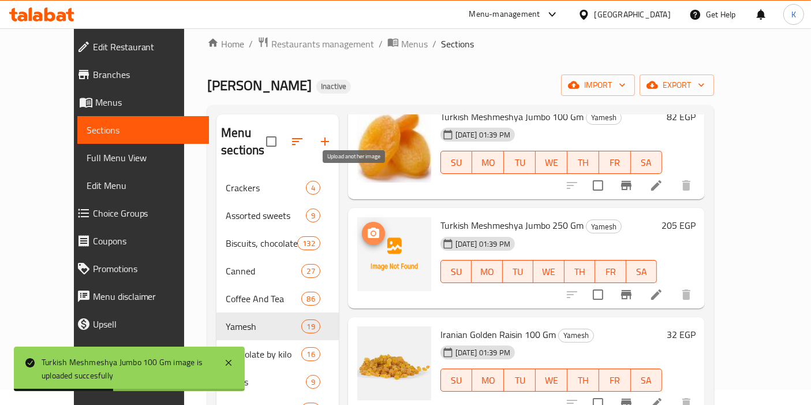
click at [368, 227] on icon "upload picture" at bounding box center [374, 232] width 12 height 10
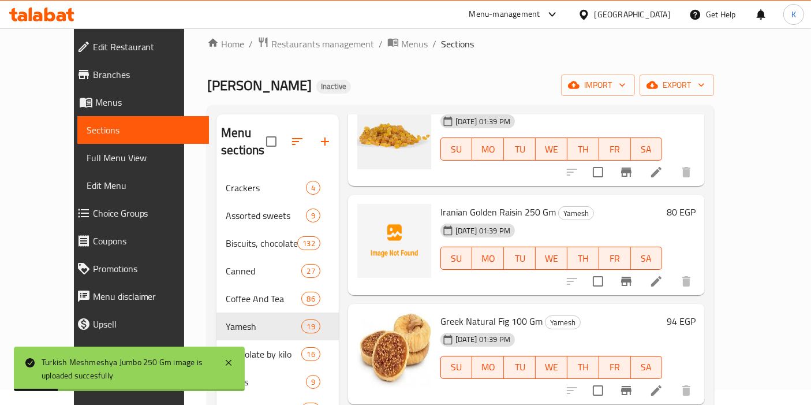
scroll to position [1207, 0]
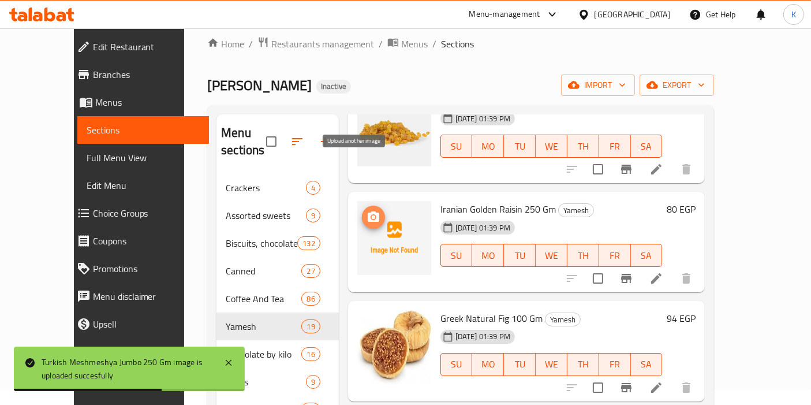
click at [368, 211] on icon "upload picture" at bounding box center [374, 216] width 12 height 10
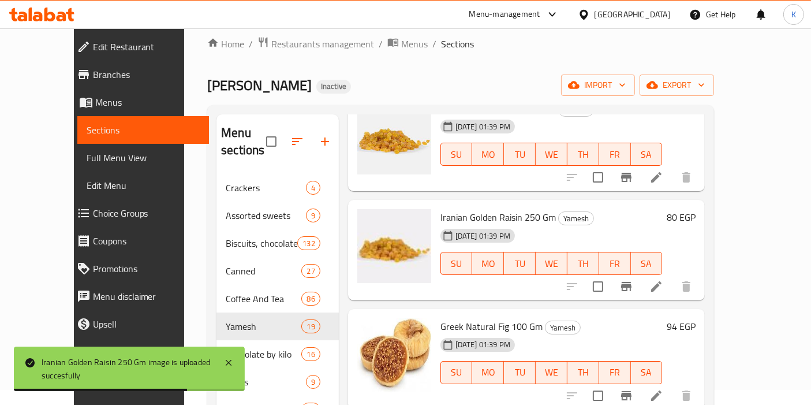
scroll to position [1196, 0]
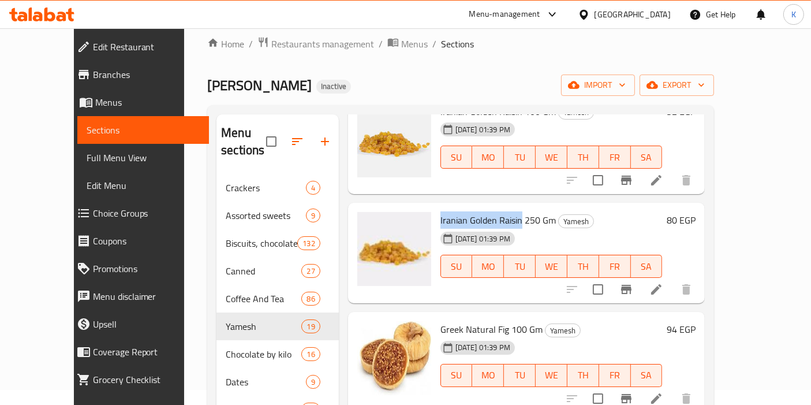
drag, startPoint x: 422, startPoint y: 168, endPoint x: 503, endPoint y: 171, distance: 80.9
click at [503, 211] on span "Iranian Golden Raisin 250 Gm" at bounding box center [497, 219] width 115 height 17
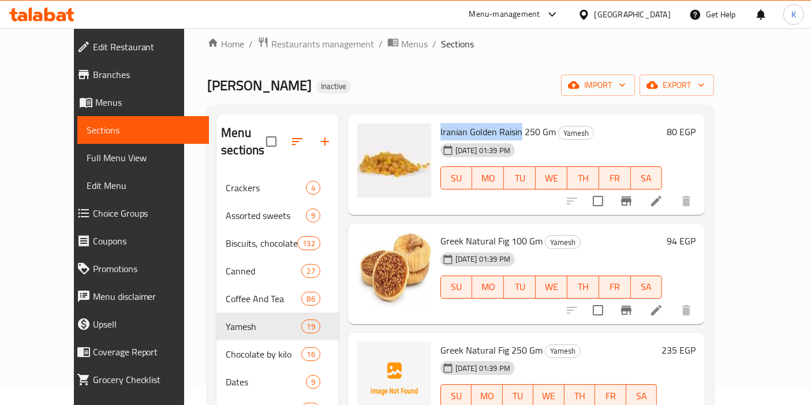
scroll to position [1324, 0]
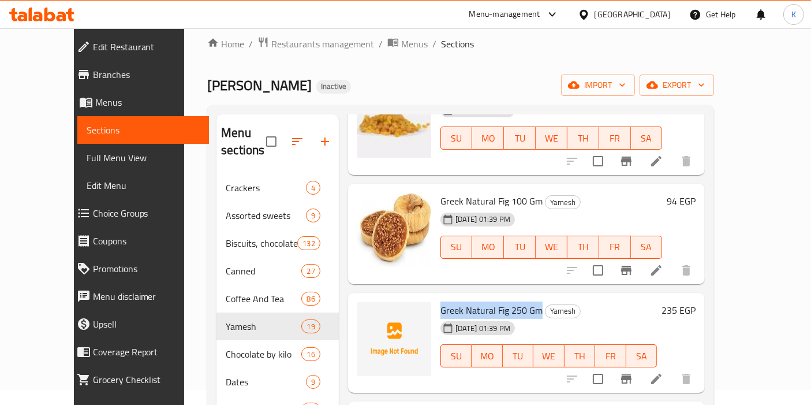
drag, startPoint x: 418, startPoint y: 258, endPoint x: 519, endPoint y: 257, distance: 101.0
click at [519, 297] on div "Greek Natural Fig 250 Gm Yamesh [DATE] 01:39 PM SU MO TU WE TH FR SA" at bounding box center [549, 342] width 226 height 91
click at [367, 311] on icon "upload picture" at bounding box center [374, 318] width 14 height 14
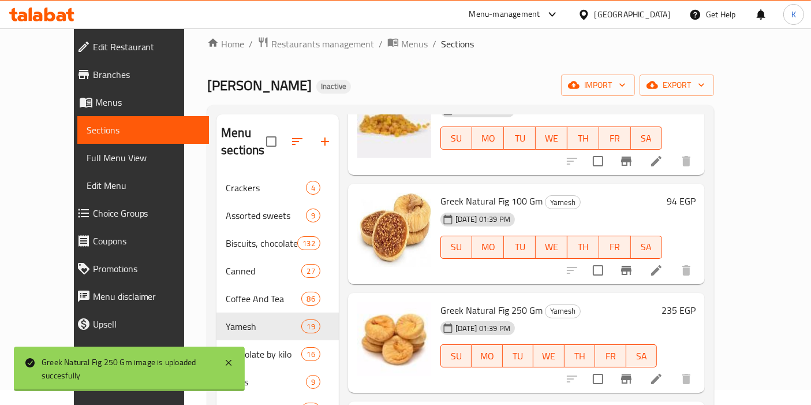
drag, startPoint x: 421, startPoint y: 367, endPoint x: 528, endPoint y: 371, distance: 106.8
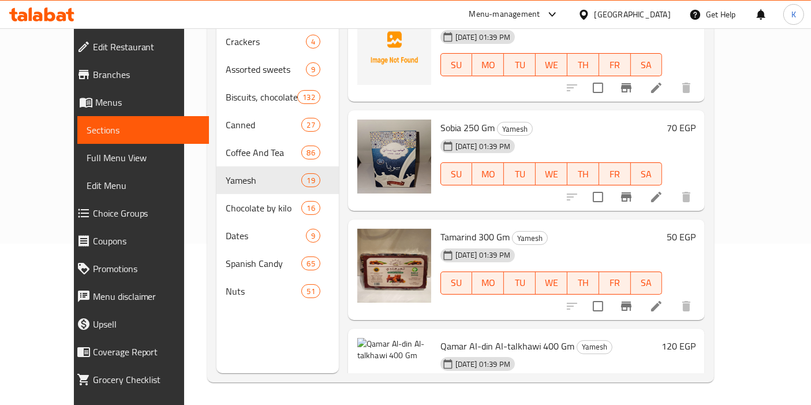
scroll to position [1691, 0]
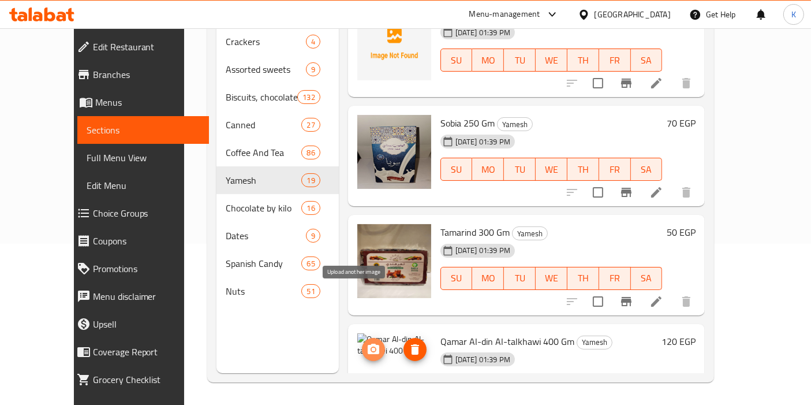
click at [365, 342] on span "upload picture" at bounding box center [373, 349] width 23 height 14
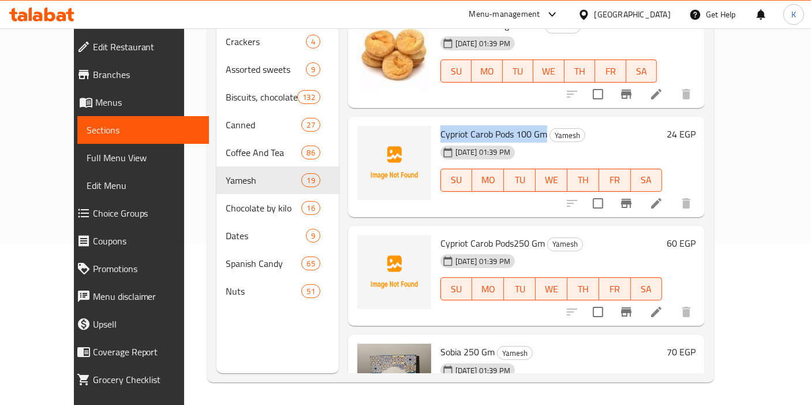
scroll to position [1420, 0]
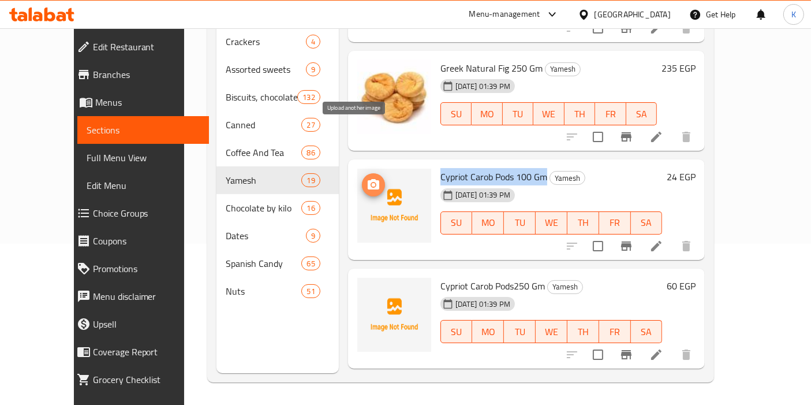
click at [362, 173] on button "upload picture" at bounding box center [373, 184] width 23 height 23
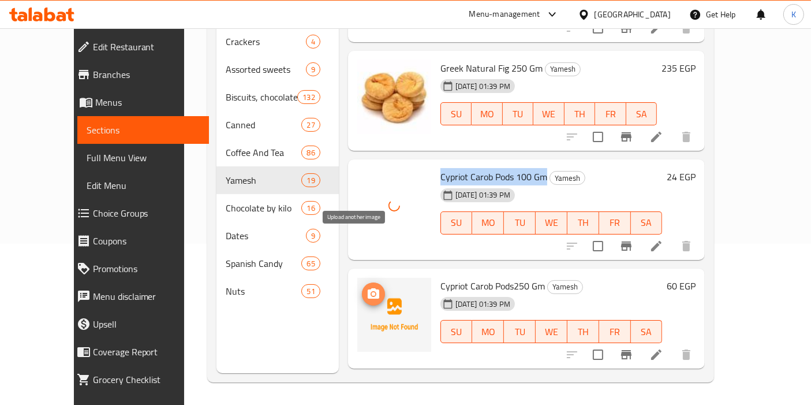
click at [362, 282] on button "upload picture" at bounding box center [373, 293] width 23 height 23
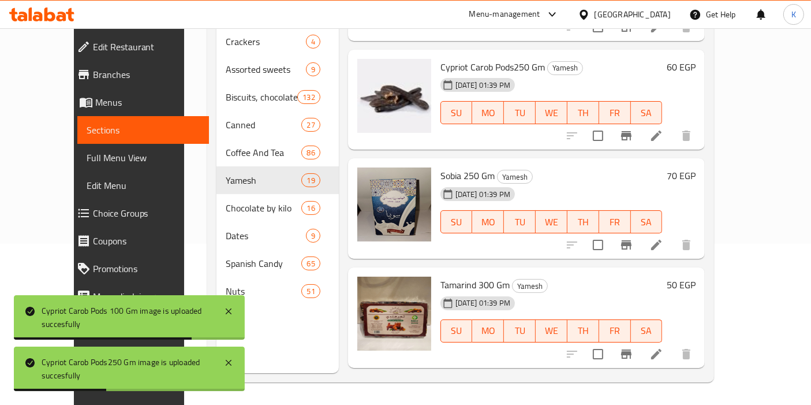
scroll to position [1691, 0]
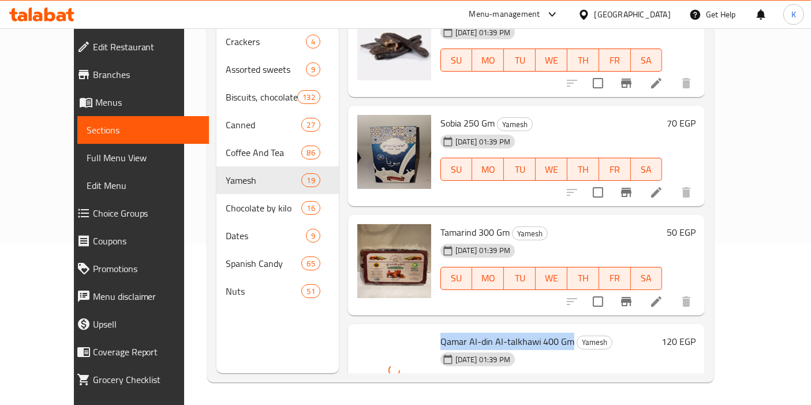
drag, startPoint x: 420, startPoint y: 284, endPoint x: 551, endPoint y: 287, distance: 131.1
click at [551, 328] on div "Qamar Al-din Al-talkhawi 400 Gm Yamesh [DATE] 01:39 PM SU MO TU WE TH FR SA" at bounding box center [549, 373] width 226 height 91
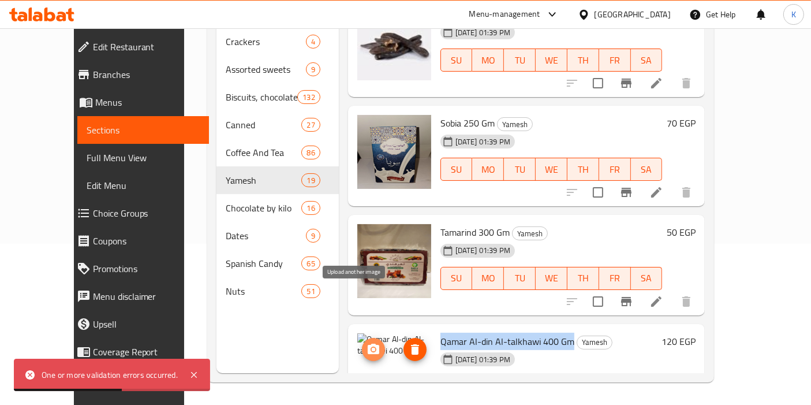
click at [362, 342] on span "upload picture" at bounding box center [373, 349] width 23 height 14
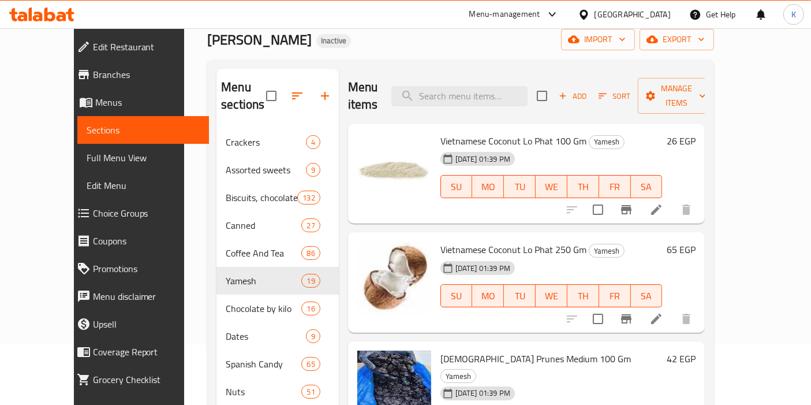
scroll to position [59, 0]
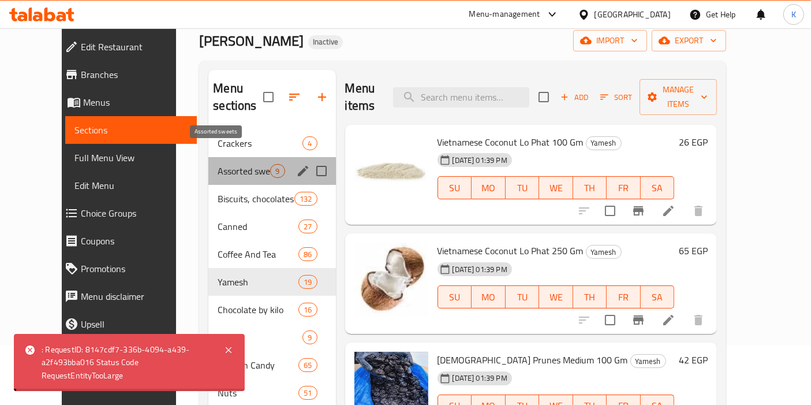
click at [218, 164] on span "Assorted sweets" at bounding box center [244, 171] width 53 height 14
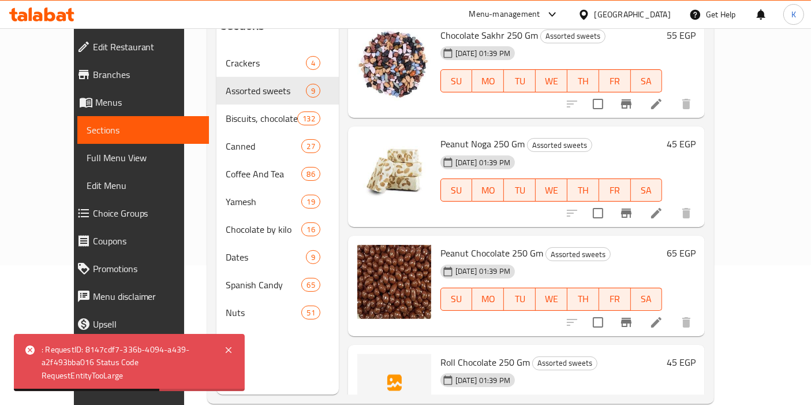
scroll to position [161, 0]
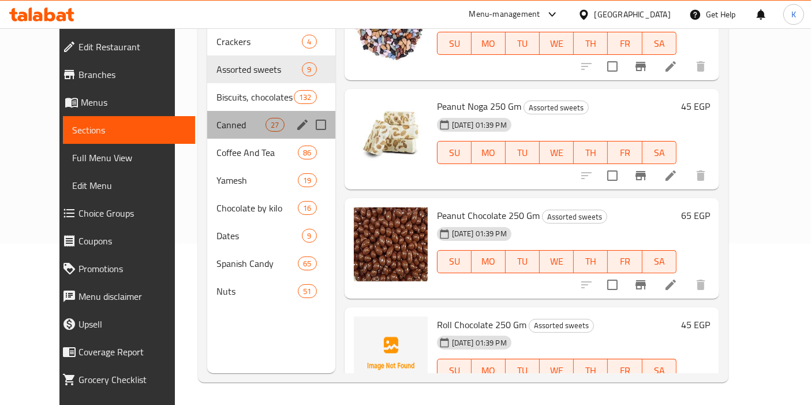
click at [207, 116] on div "Canned 27" at bounding box center [271, 125] width 128 height 28
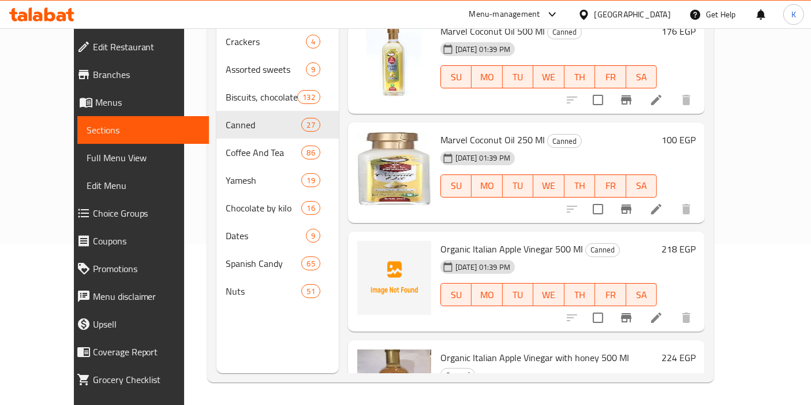
scroll to position [136, 0]
